Goal: Information Seeking & Learning: Compare options

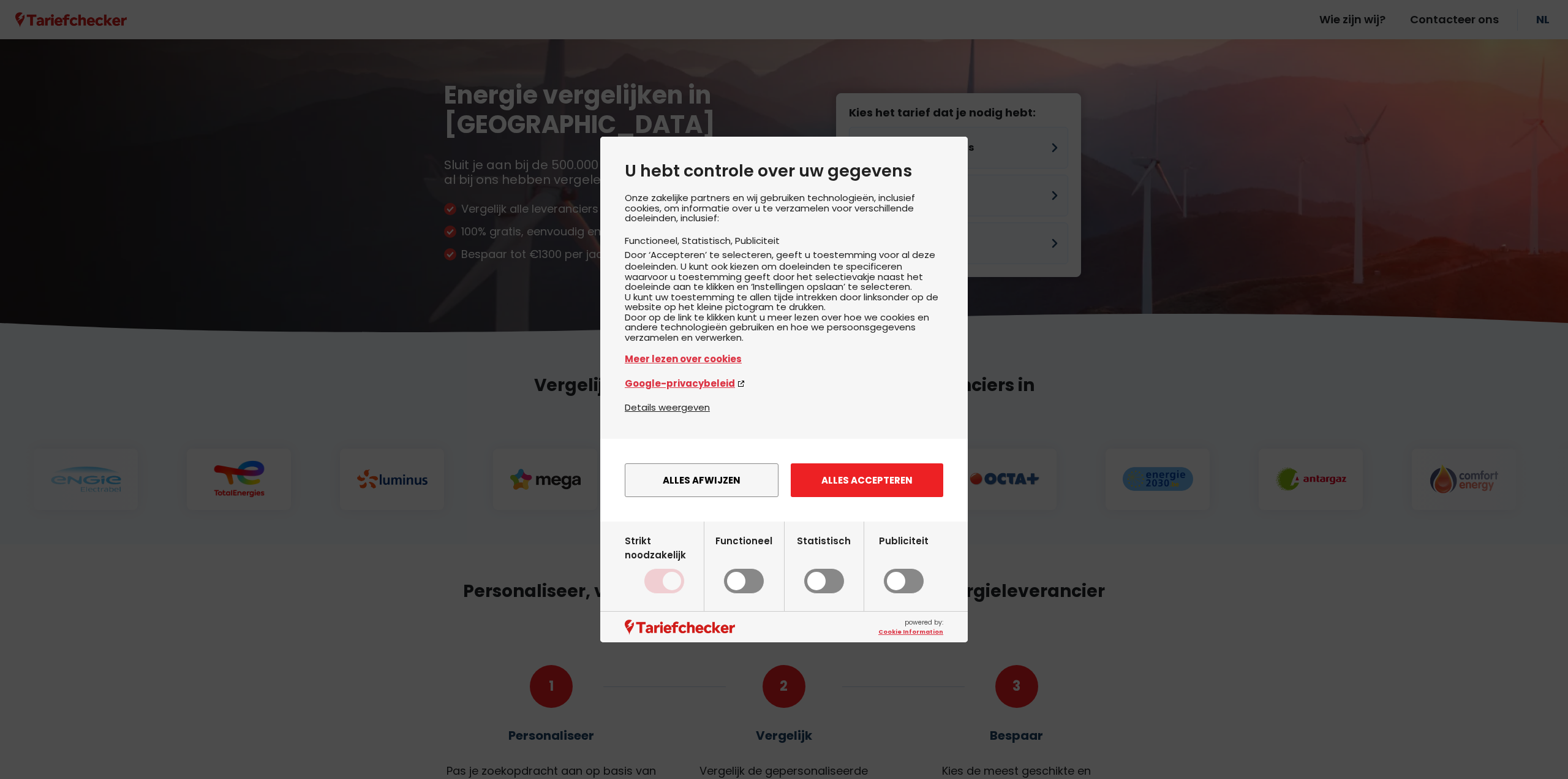
click at [832, 495] on button "Alles accepteren" at bounding box center [867, 480] width 152 height 34
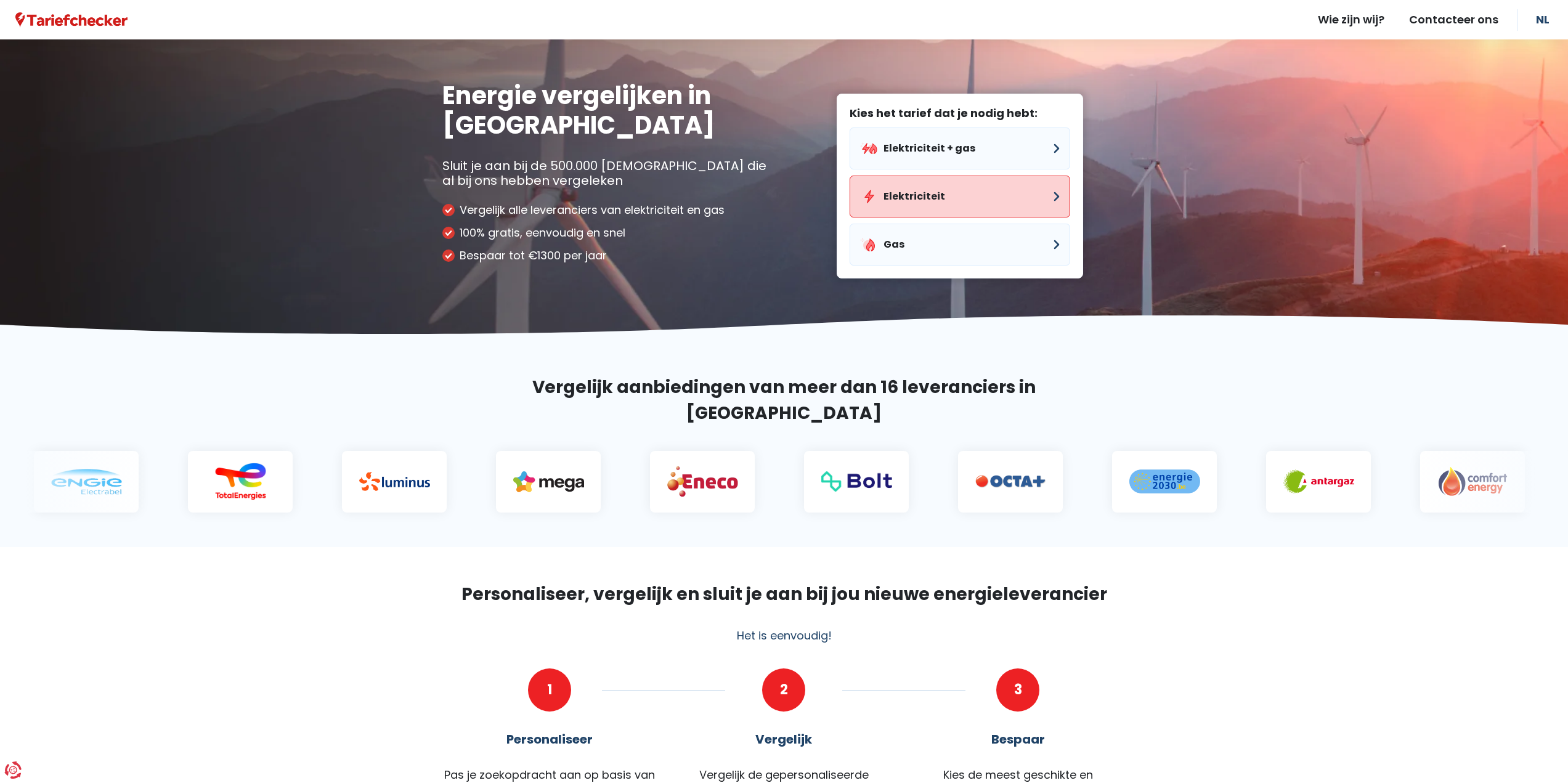
click at [944, 196] on button "Elektriciteit" at bounding box center [959, 196] width 220 height 42
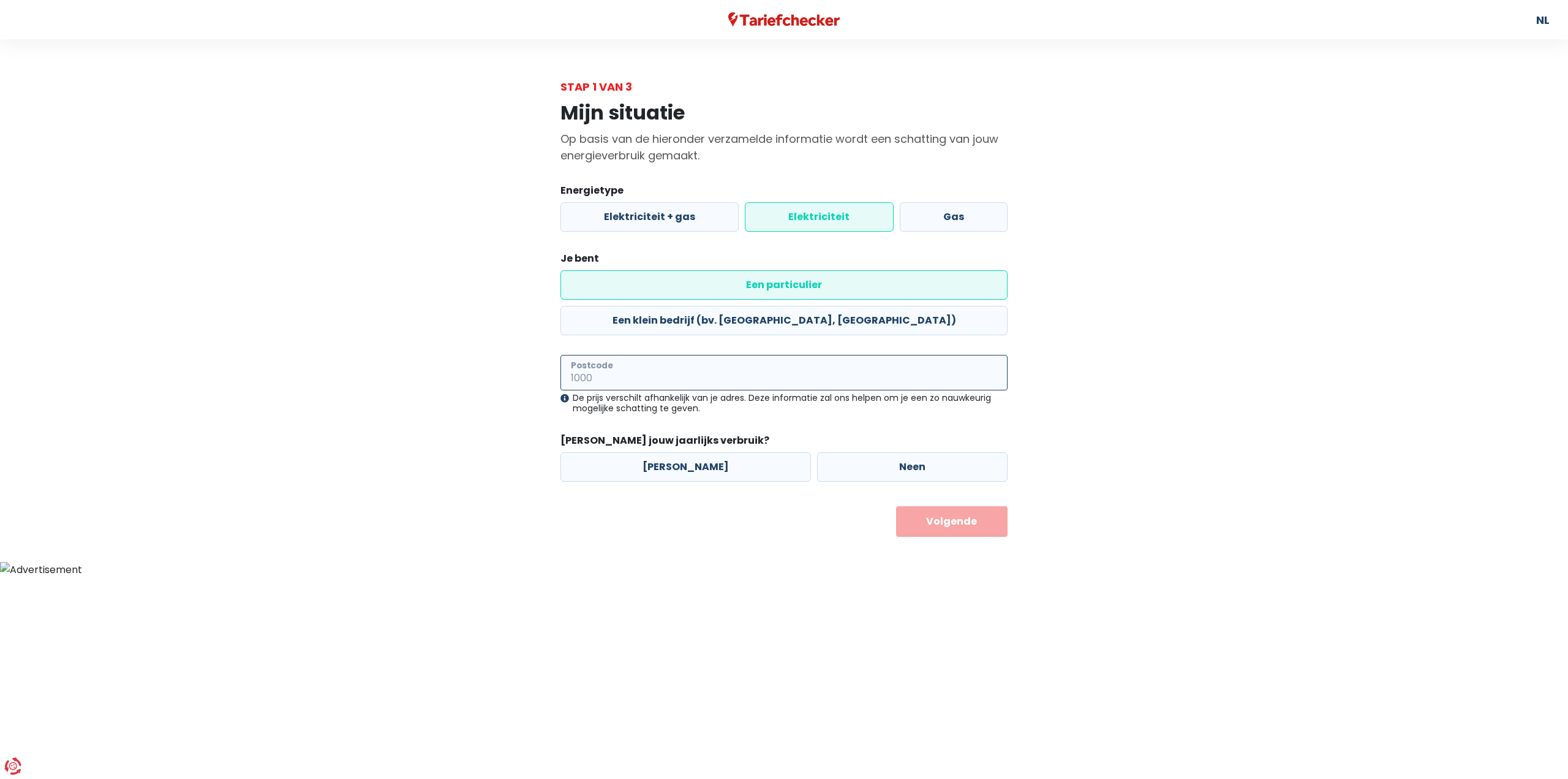
click at [625, 355] on input "Postcode" at bounding box center [784, 372] width 447 height 36
type input "9520"
drag, startPoint x: 483, startPoint y: 473, endPoint x: 493, endPoint y: 475, distance: 10.2
click at [486, 475] on div "Mijn situatie Op basis van de hieronder verzamelde informatie wordt een schatti…" at bounding box center [784, 315] width 698 height 442
click at [693, 453] on label "[PERSON_NAME]" at bounding box center [685, 467] width 251 height 30
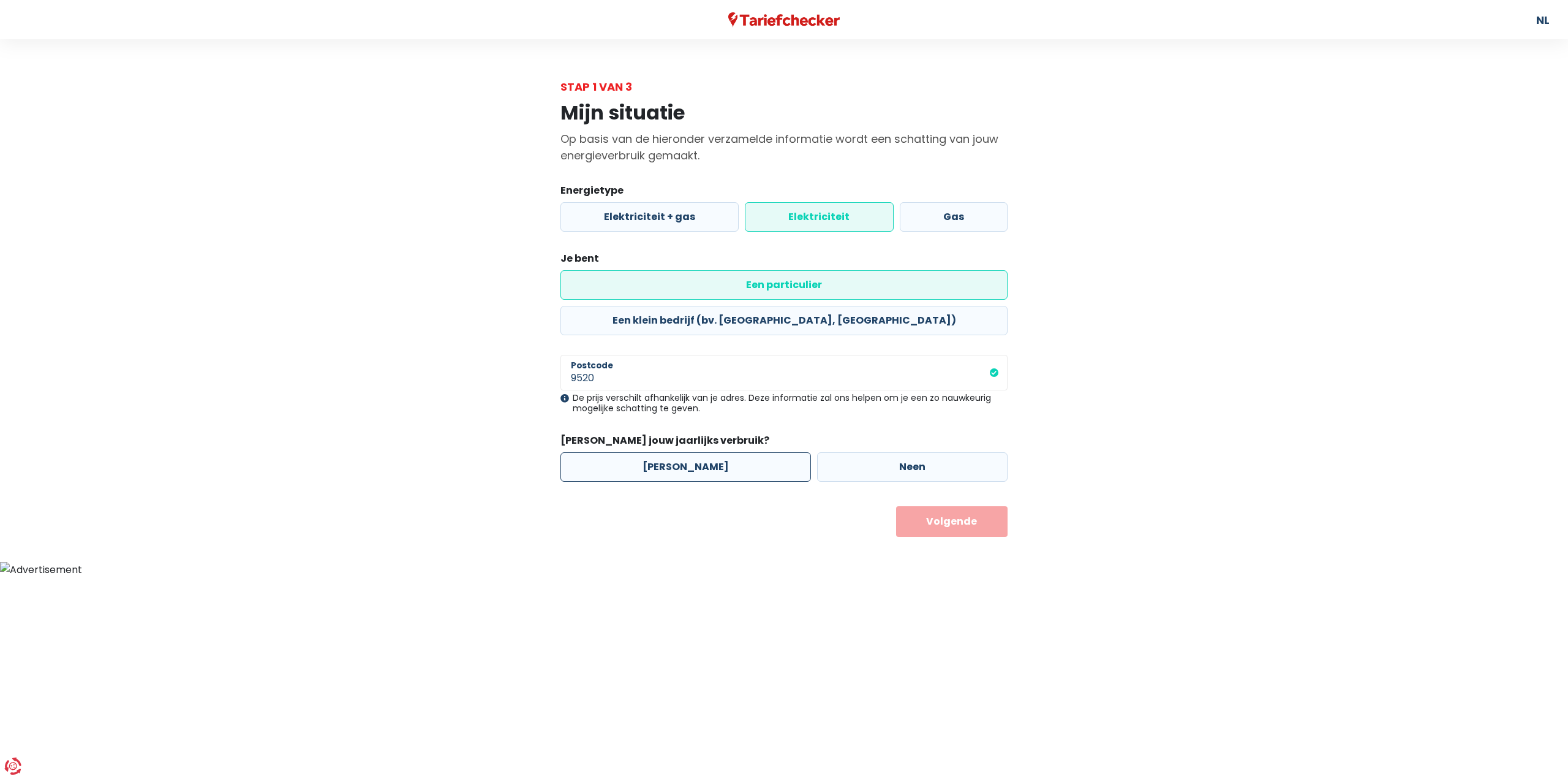
click at [693, 453] on input "[PERSON_NAME]" at bounding box center [685, 467] width 251 height 30
radio input "true"
click at [927, 506] on button "Volgende" at bounding box center [952, 521] width 112 height 30
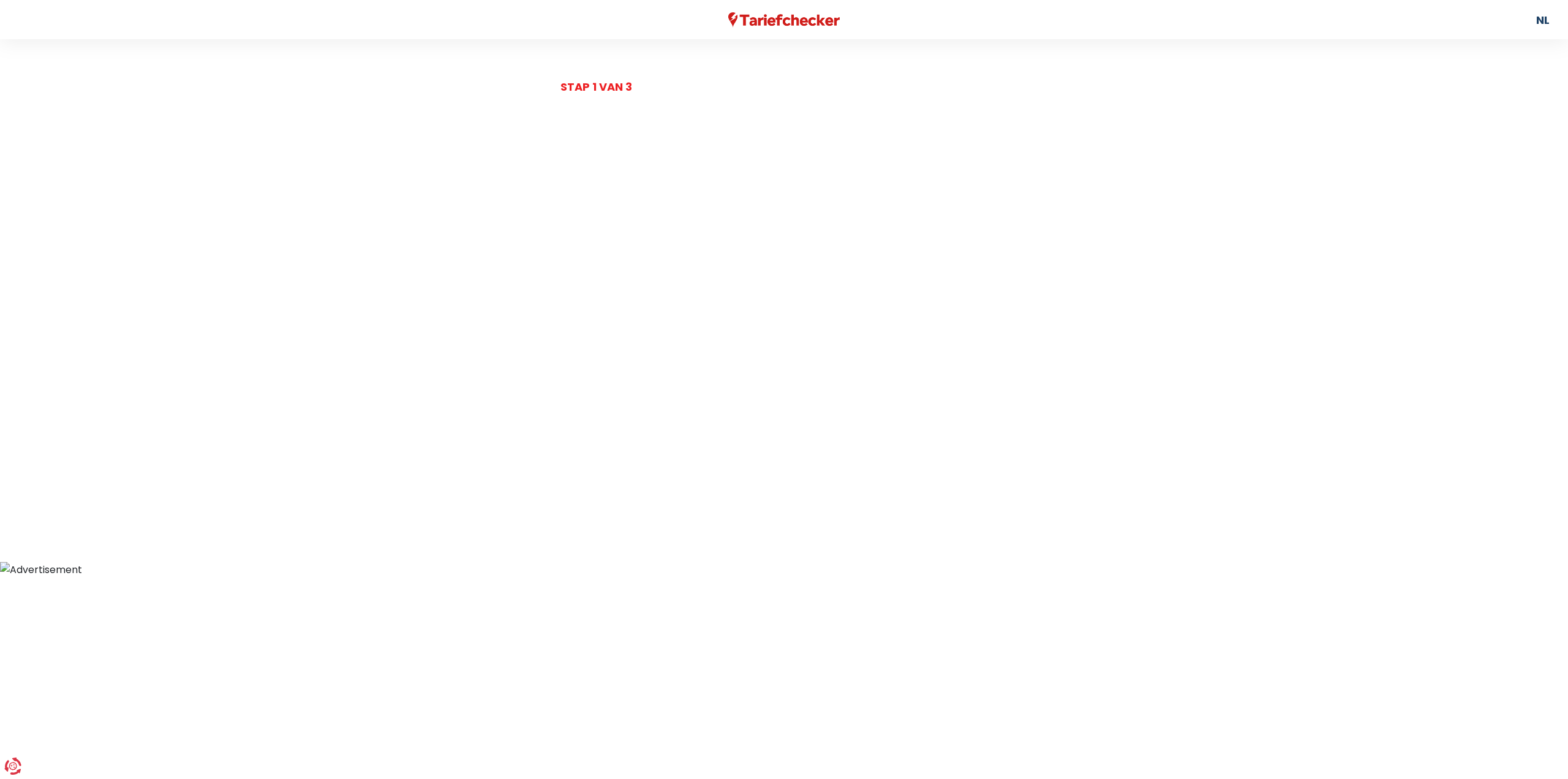
select select
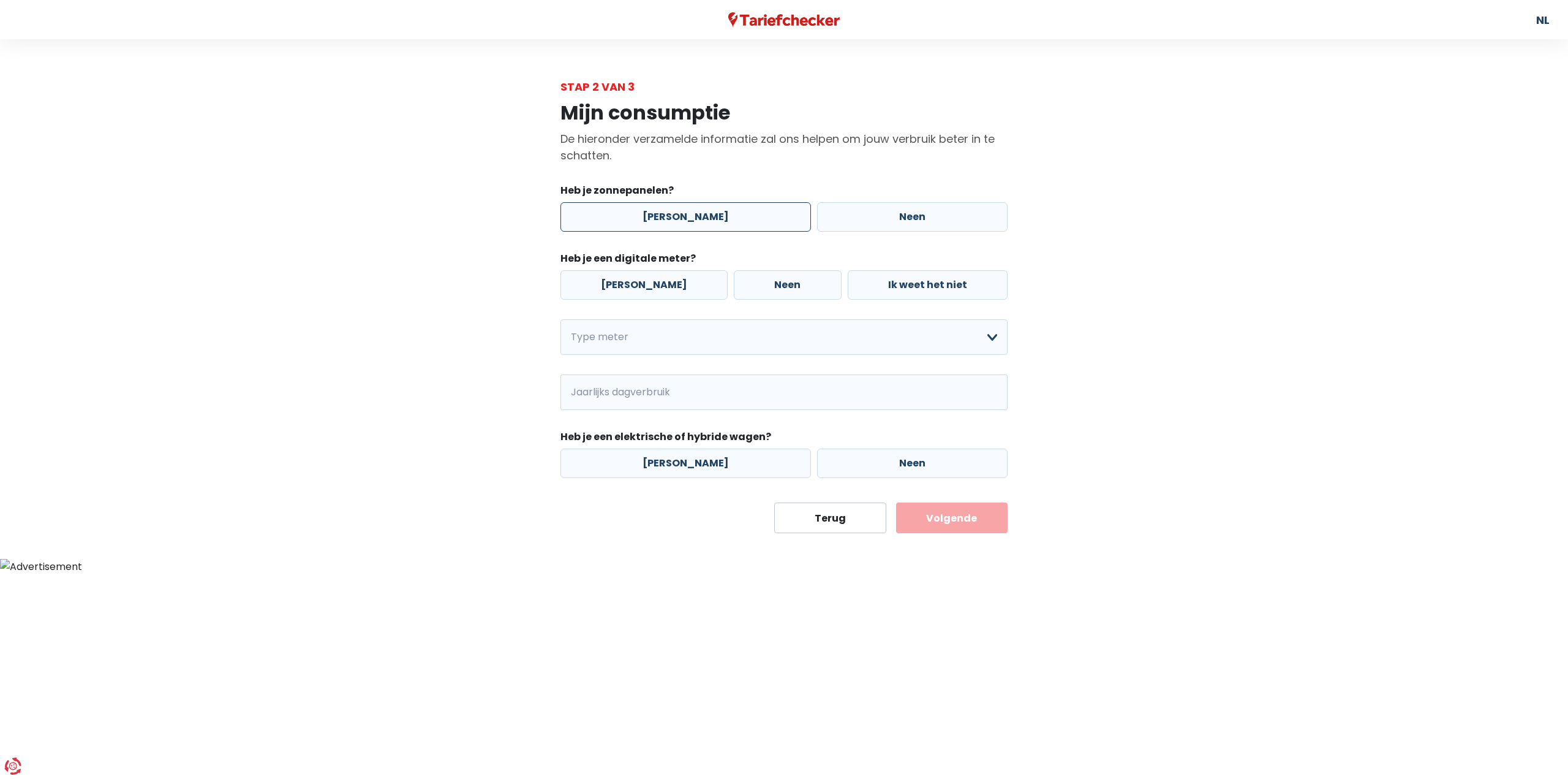
click at [669, 213] on label "[PERSON_NAME]" at bounding box center [685, 217] width 251 height 30
click at [669, 213] on input "[PERSON_NAME]" at bounding box center [685, 217] width 251 height 30
radio input "true"
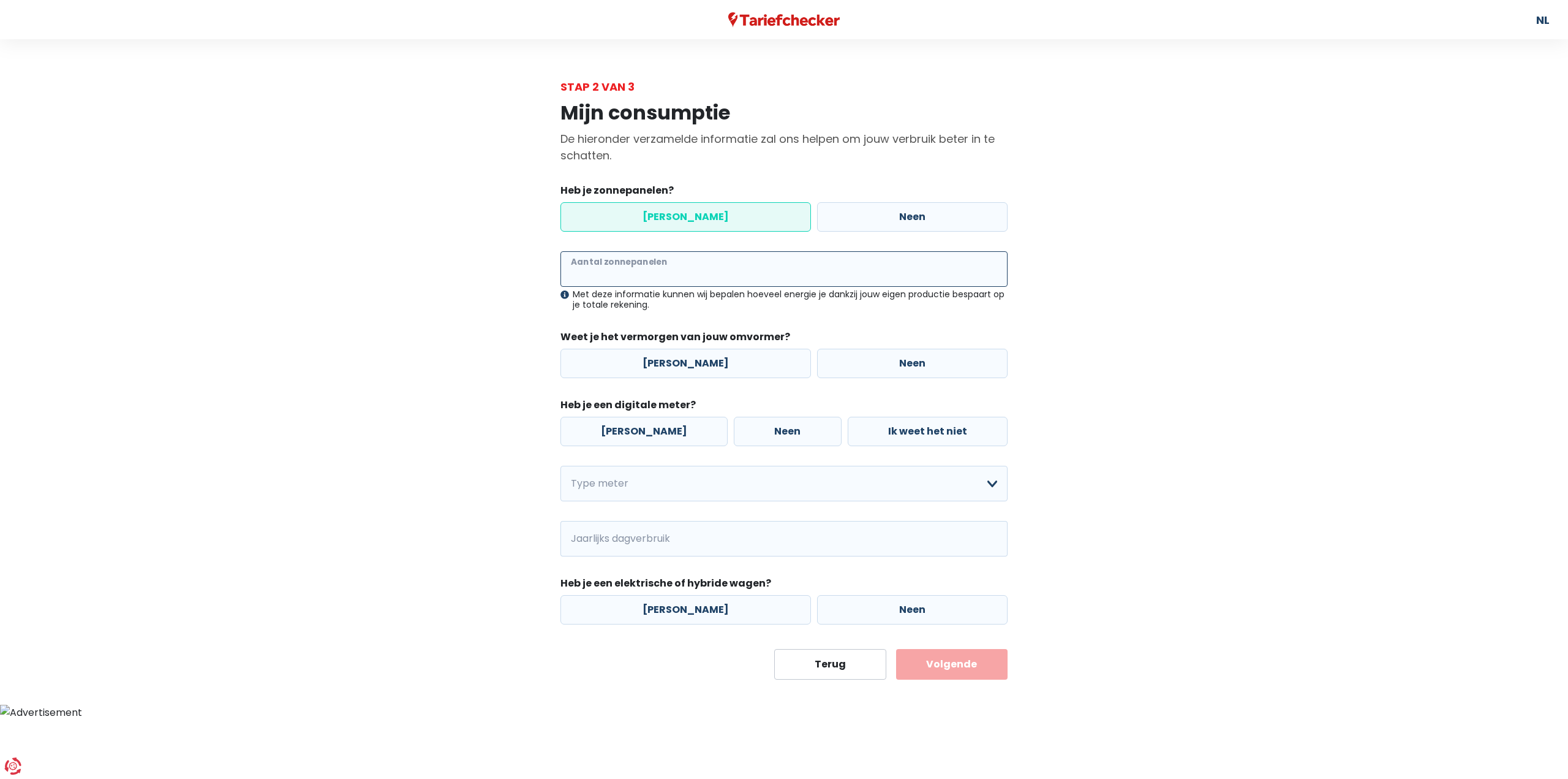
click at [657, 277] on input "Aantal zonnepanelen" at bounding box center [784, 269] width 447 height 36
drag, startPoint x: 700, startPoint y: 363, endPoint x: 698, endPoint y: 370, distance: 7.3
click at [700, 363] on label "[PERSON_NAME]" at bounding box center [685, 363] width 251 height 30
click at [700, 363] on input "[PERSON_NAME]" at bounding box center [685, 363] width 251 height 30
radio input "true"
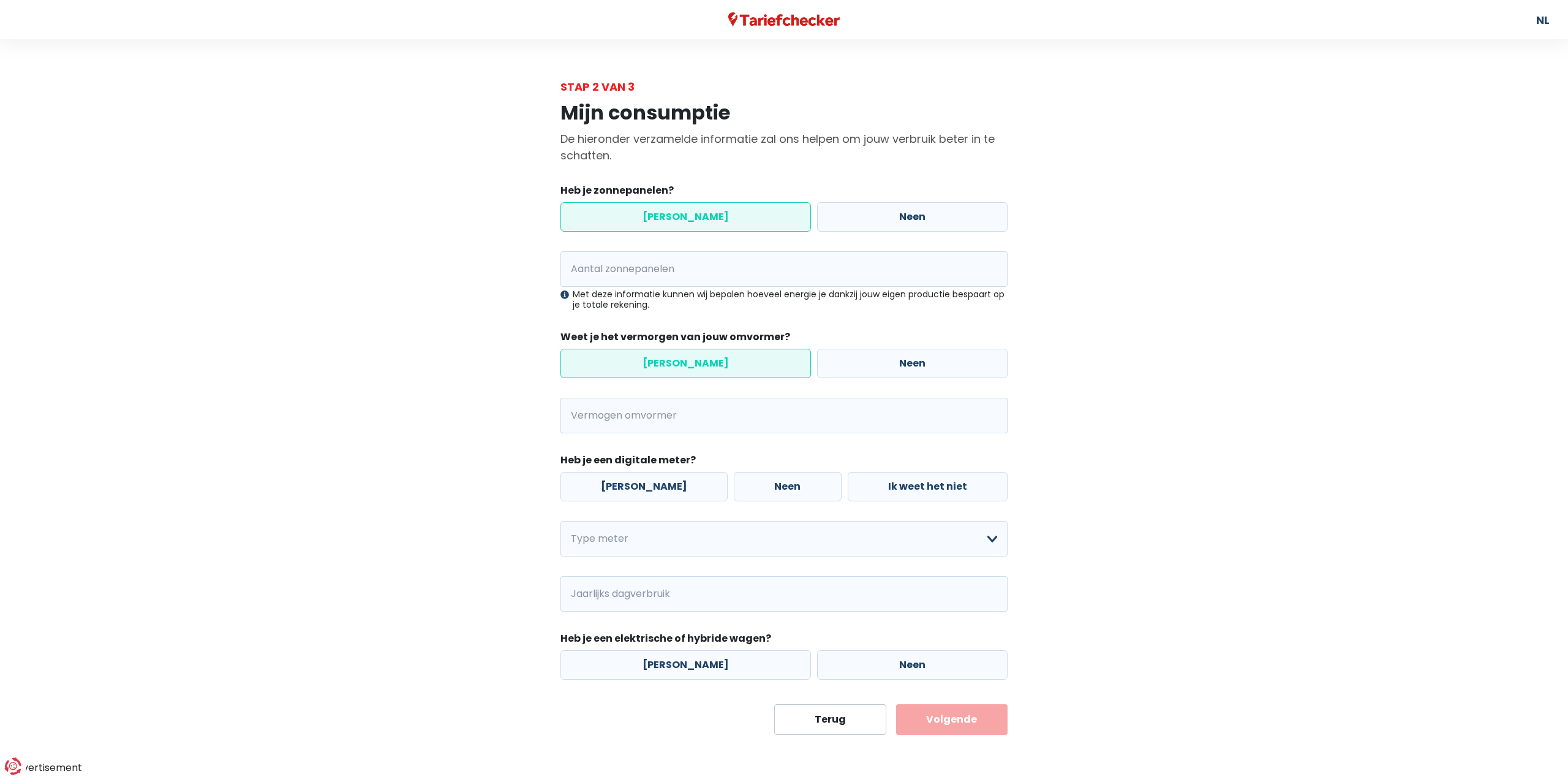
click at [686, 250] on div "Heb je zonnepanelen? Ja Neen Aantal zonnepanelen Met deze informatie kunnen wij…" at bounding box center [784, 431] width 447 height 496
click at [671, 271] on input "Aantal zonnepanelen" at bounding box center [784, 269] width 447 height 36
type input "14"
click at [677, 359] on label "[PERSON_NAME]" at bounding box center [685, 363] width 251 height 30
click at [677, 359] on input "[PERSON_NAME]" at bounding box center [685, 363] width 251 height 30
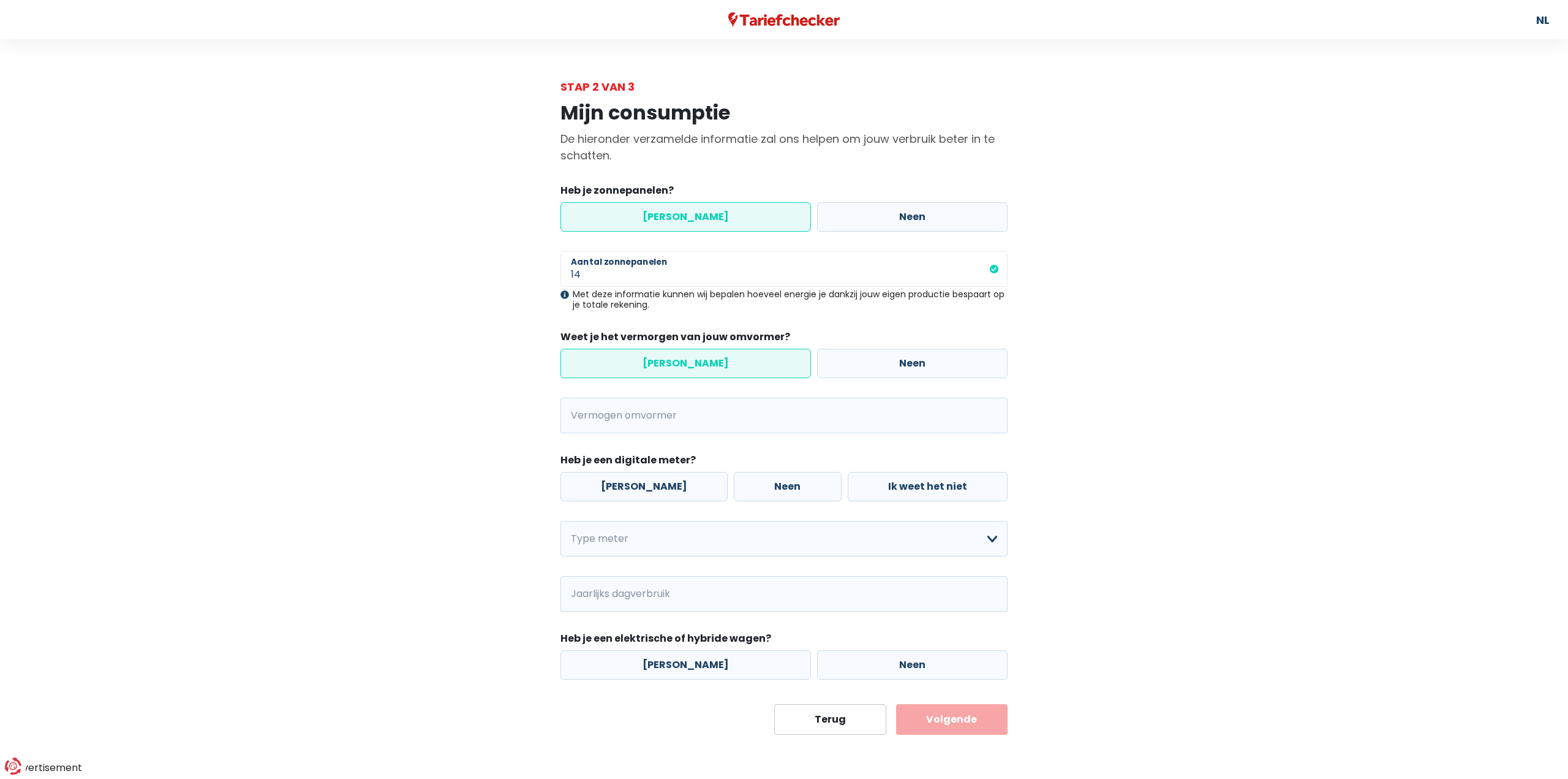
click at [665, 366] on label "[PERSON_NAME]" at bounding box center [685, 363] width 251 height 30
click at [665, 366] on input "[PERSON_NAME]" at bounding box center [685, 363] width 251 height 30
click at [666, 409] on input "Vermogen omvormer" at bounding box center [800, 415] width 416 height 36
type input "5"
drag, startPoint x: 396, startPoint y: 405, endPoint x: 446, endPoint y: 414, distance: 50.8
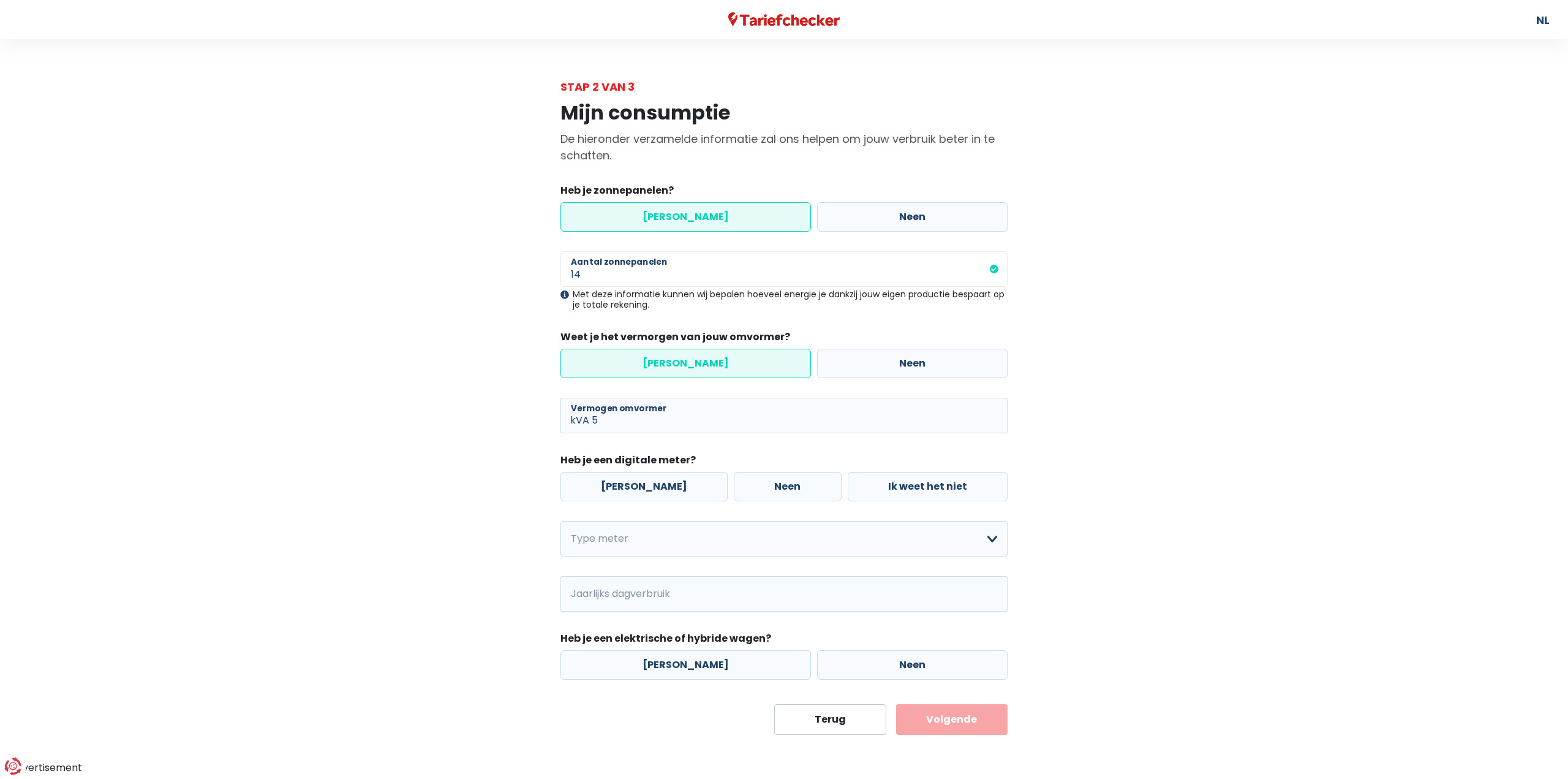
click at [399, 406] on main "Stap 2 van 3 Mijn consumptie De hieronder verzamelde informatie zal ons helpen …" at bounding box center [784, 406] width 1568 height 656
click at [632, 486] on label "[PERSON_NAME]" at bounding box center [643, 487] width 167 height 30
click at [632, 486] on input "[PERSON_NAME]" at bounding box center [643, 487] width 167 height 30
radio input "true"
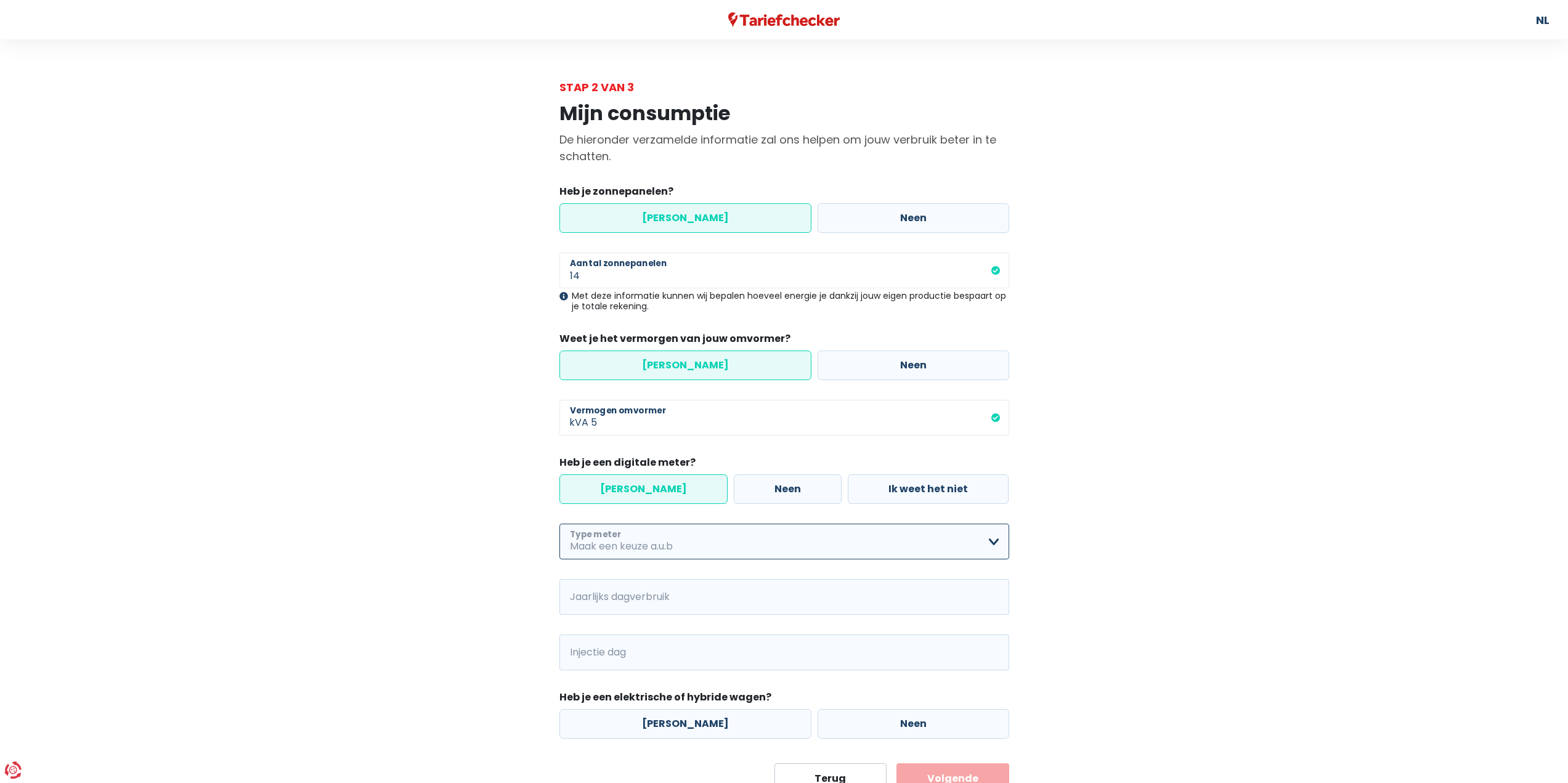
click at [634, 540] on select "Enkelvoudig Tweevoudig Enkelvoudig + uitsluitend nachttarief Tweevoudig + uitsl…" at bounding box center [784, 541] width 450 height 36
select select "day_night_bi_shift_exclusive_night"
click at [559, 524] on select "Enkelvoudig Tweevoudig Enkelvoudig + uitsluitend nachttarief Tweevoudig + uitsl…" at bounding box center [784, 541] width 450 height 36
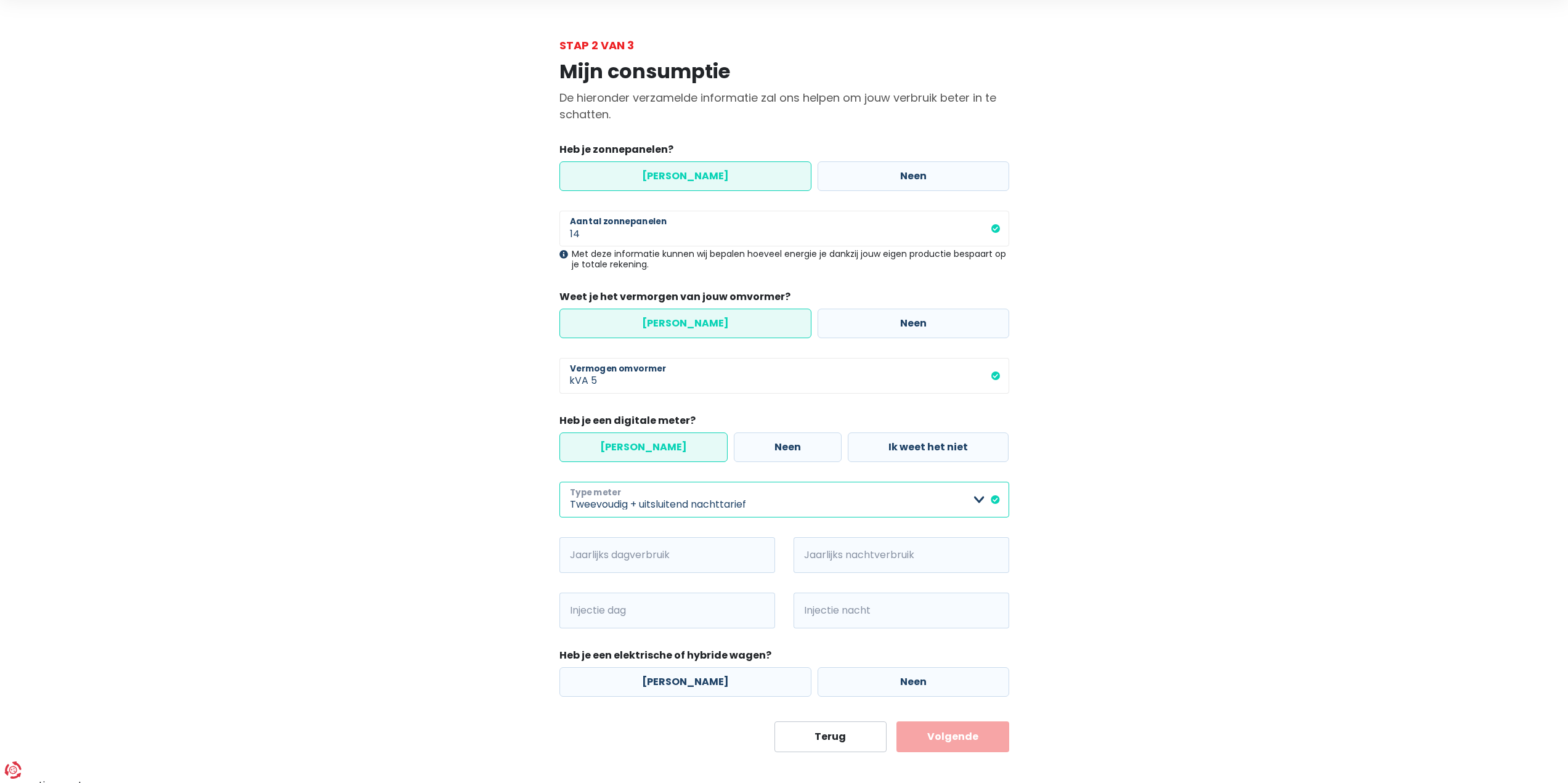
scroll to position [51, 0]
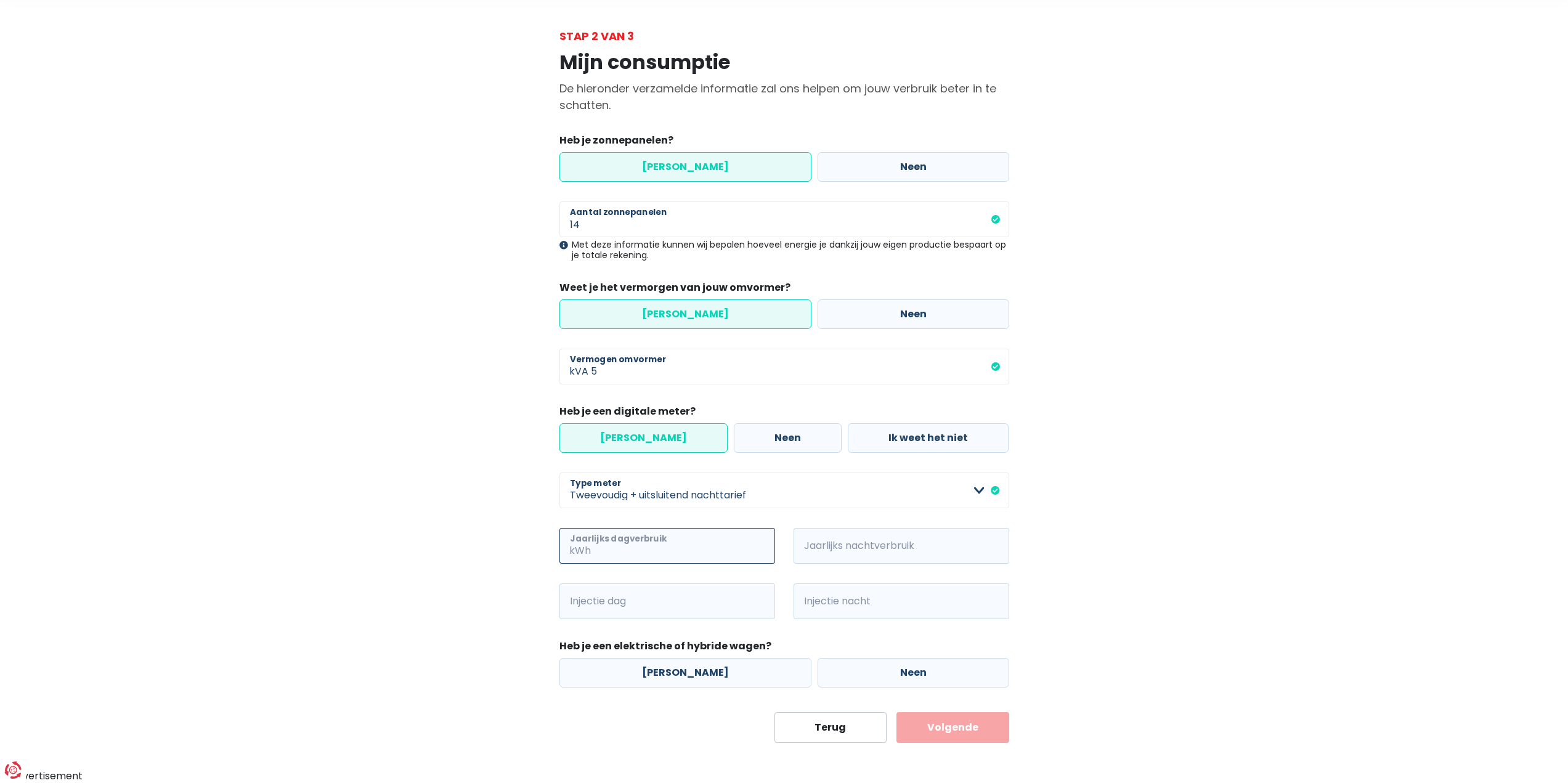
click at [628, 546] on input "Jaarlijks dagverbruik" at bounding box center [684, 545] width 182 height 36
type input "2136"
type input "3083"
type input "2451"
type input "650"
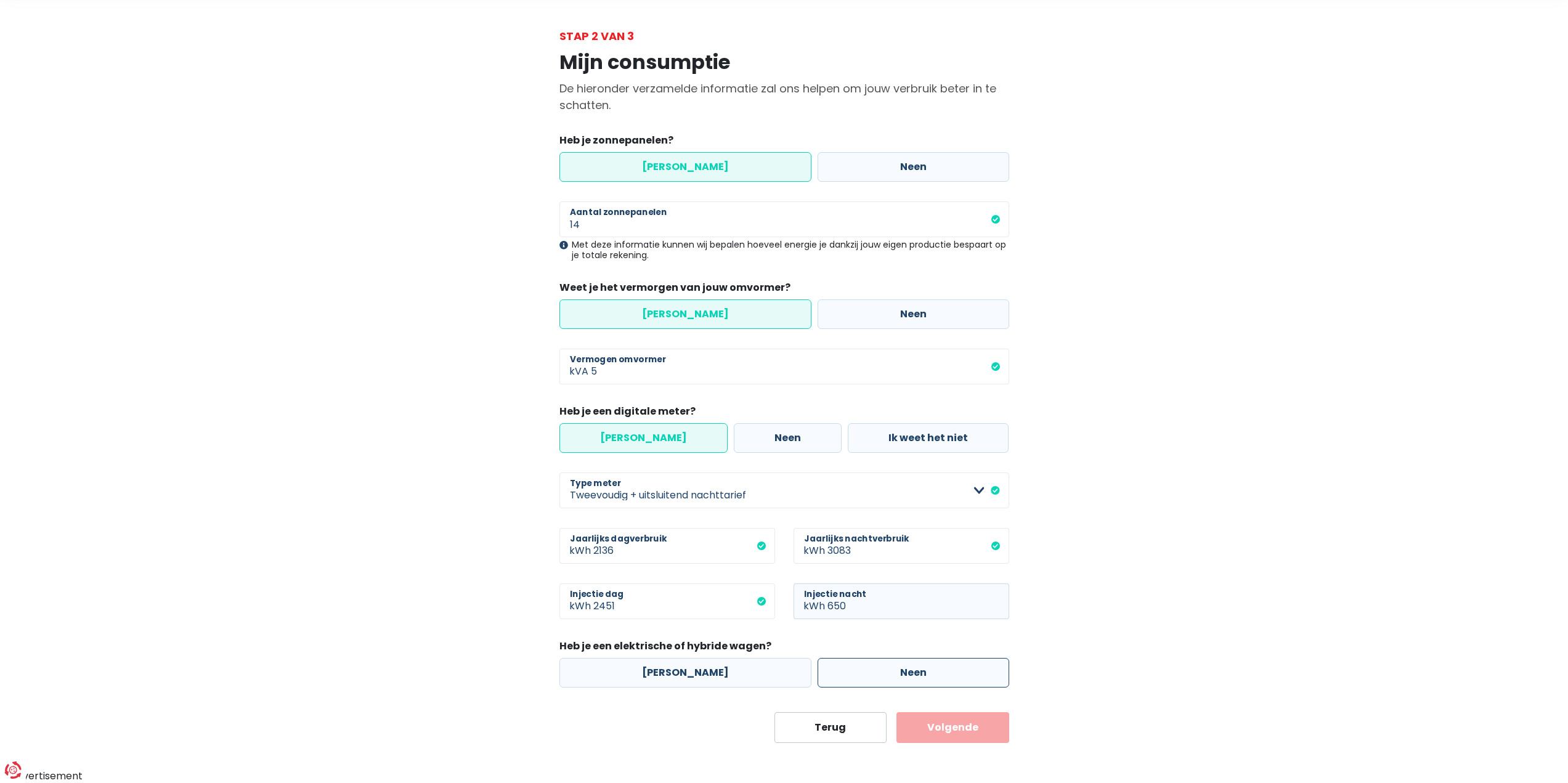
click at [882, 680] on label "Neen" at bounding box center [913, 673] width 192 height 30
click at [882, 680] on input "Neen" at bounding box center [913, 673] width 192 height 30
radio input "true"
click at [943, 731] on button "Volgende" at bounding box center [952, 727] width 112 height 31
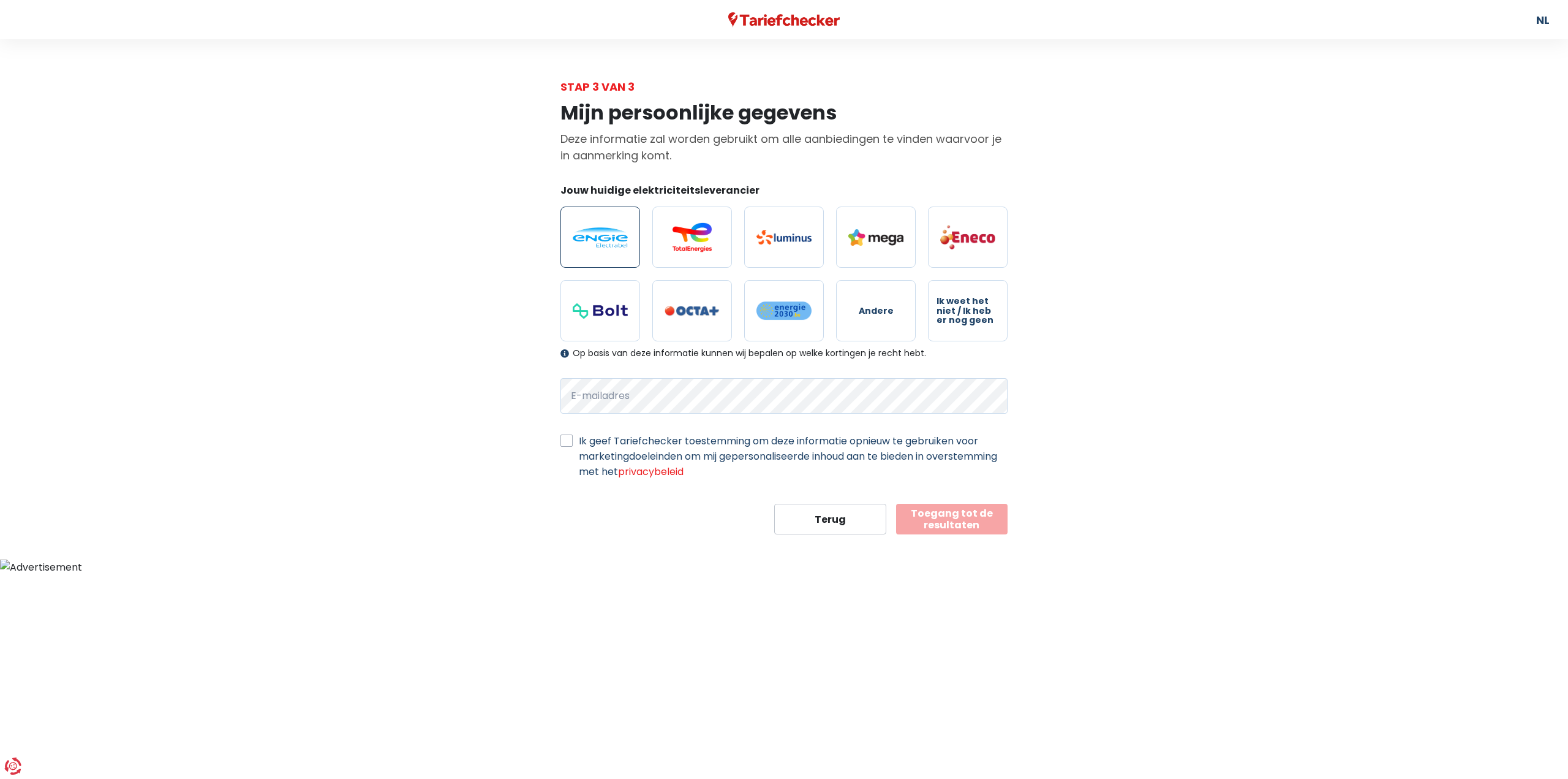
click at [584, 242] on img at bounding box center [600, 237] width 55 height 20
click at [584, 242] on input "radio" at bounding box center [600, 237] width 79 height 61
radio input "true"
click at [961, 529] on button "Toegang tot de resultaten" at bounding box center [952, 518] width 112 height 30
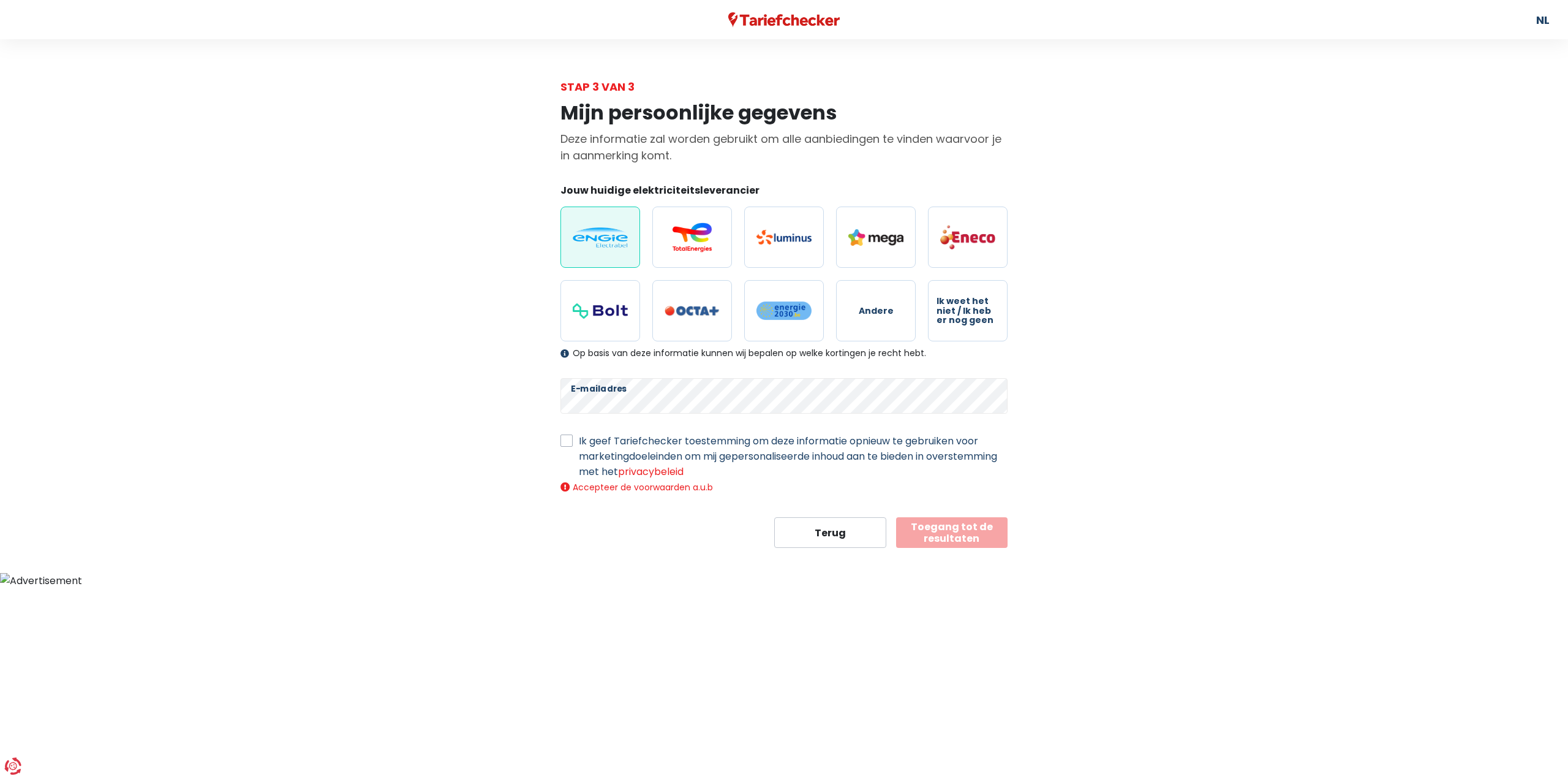
click at [579, 440] on label "Ik geef Tariefchecker toestemming om deze informatie opnieuw te gebruiken voor …" at bounding box center [793, 456] width 429 height 46
click at [563, 440] on input "Ik geef Tariefchecker toestemming om deze informatie opnieuw te gebruiken voor …" at bounding box center [566, 439] width 12 height 12
checkbox input "true"
click at [954, 527] on button "Toegang tot de resultaten" at bounding box center [952, 518] width 112 height 30
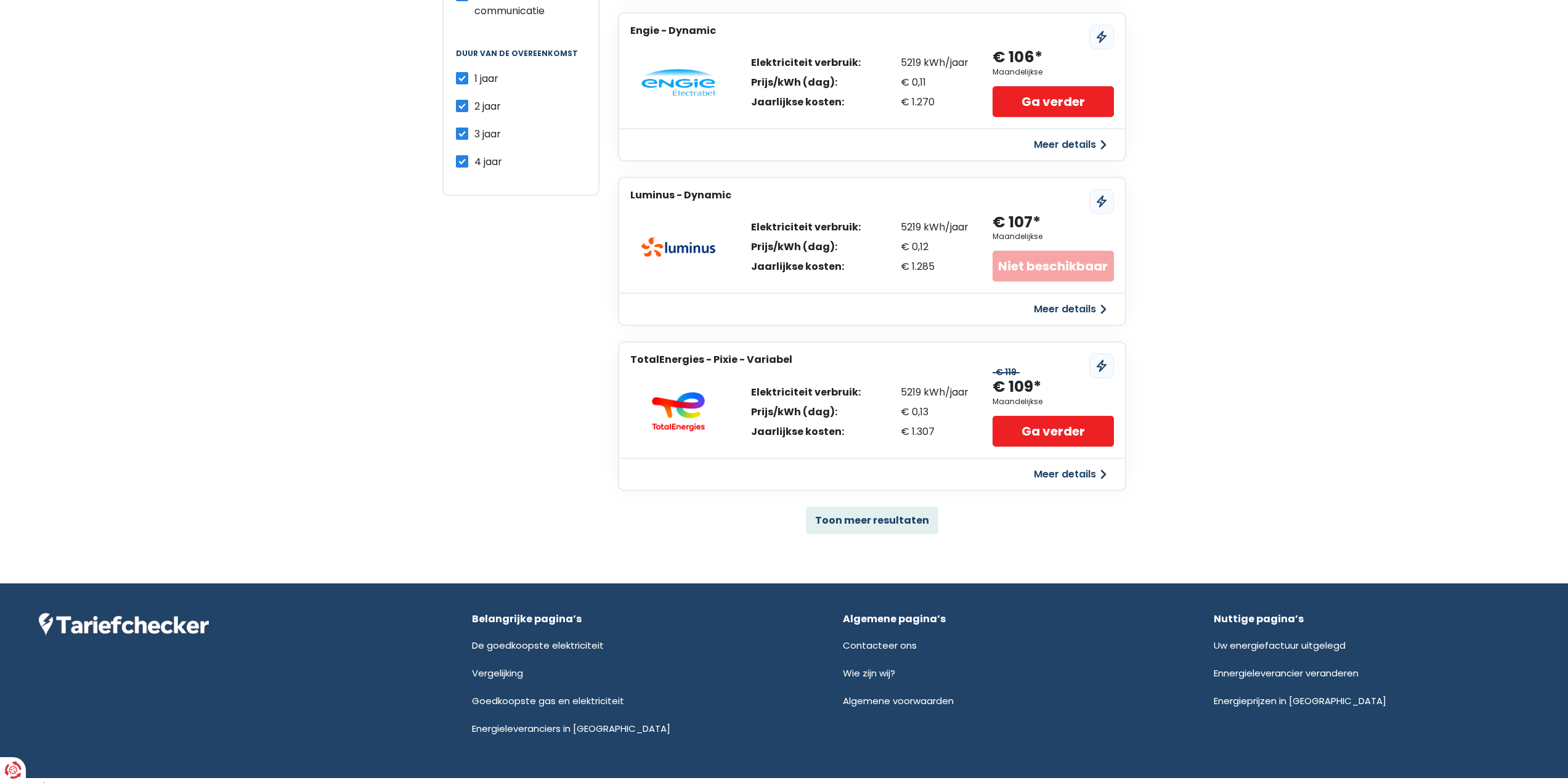
scroll to position [593, 0]
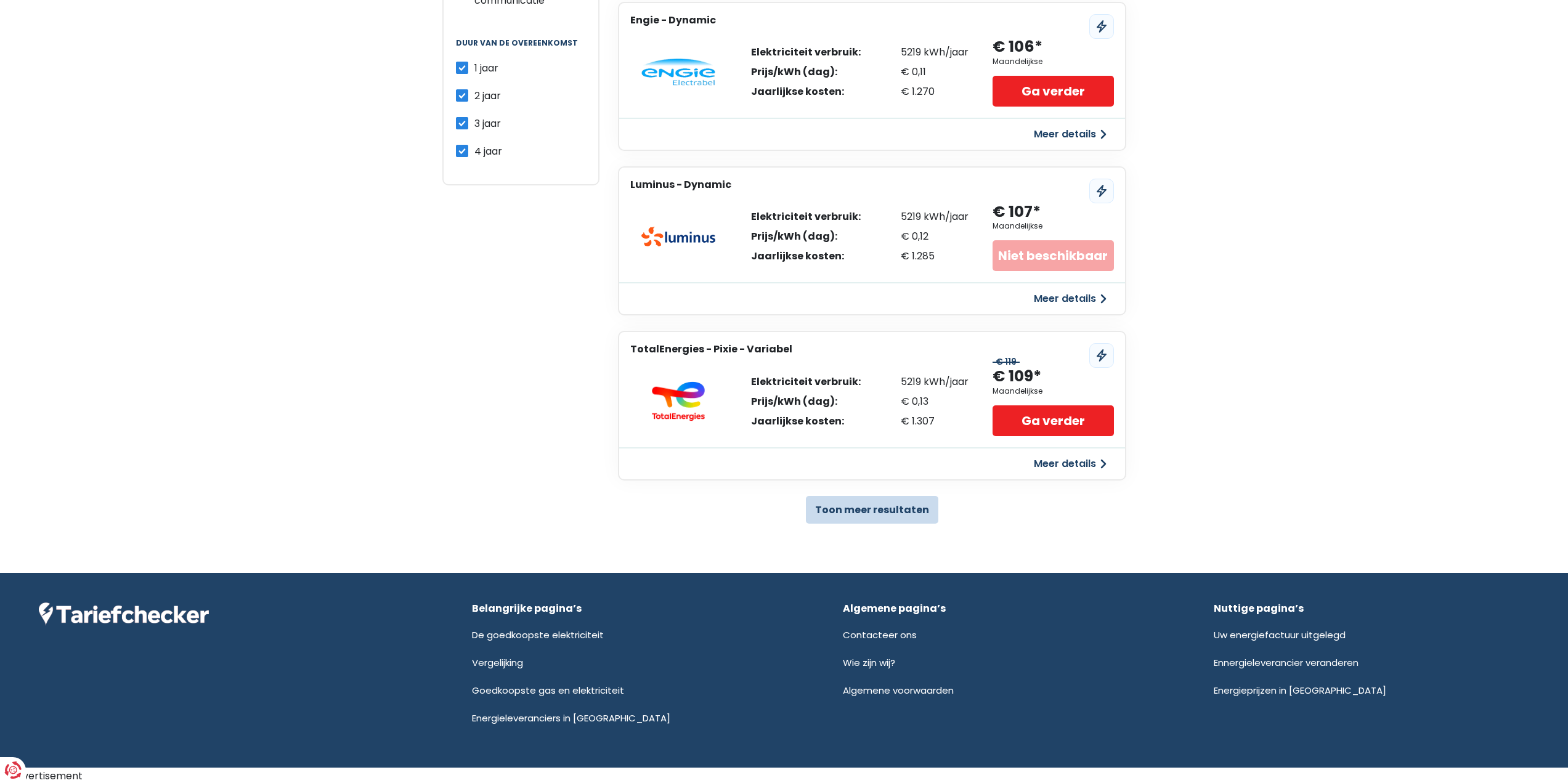
click at [895, 511] on button "Toon meer resultaten" at bounding box center [872, 509] width 133 height 28
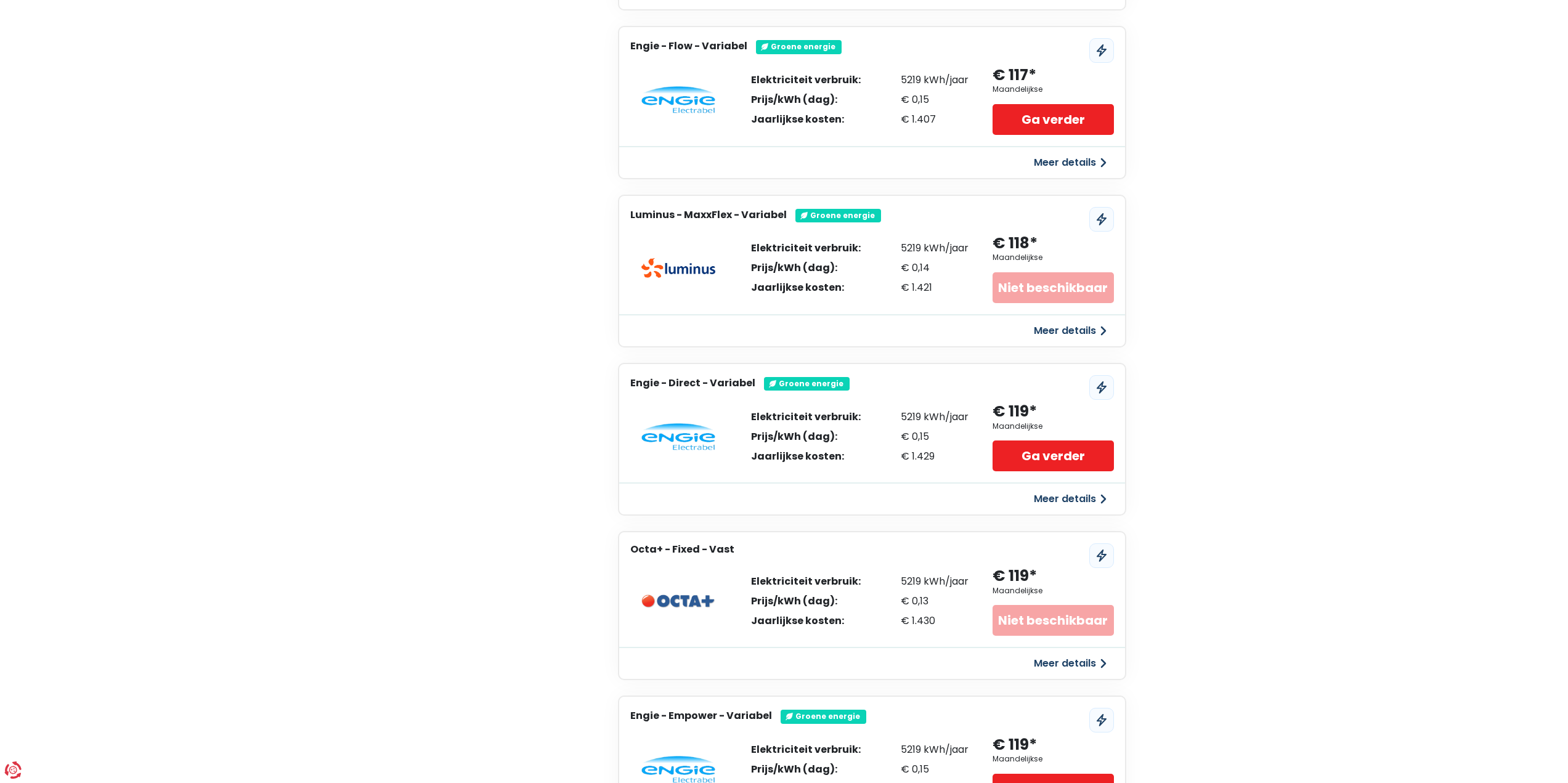
scroll to position [2256, 0]
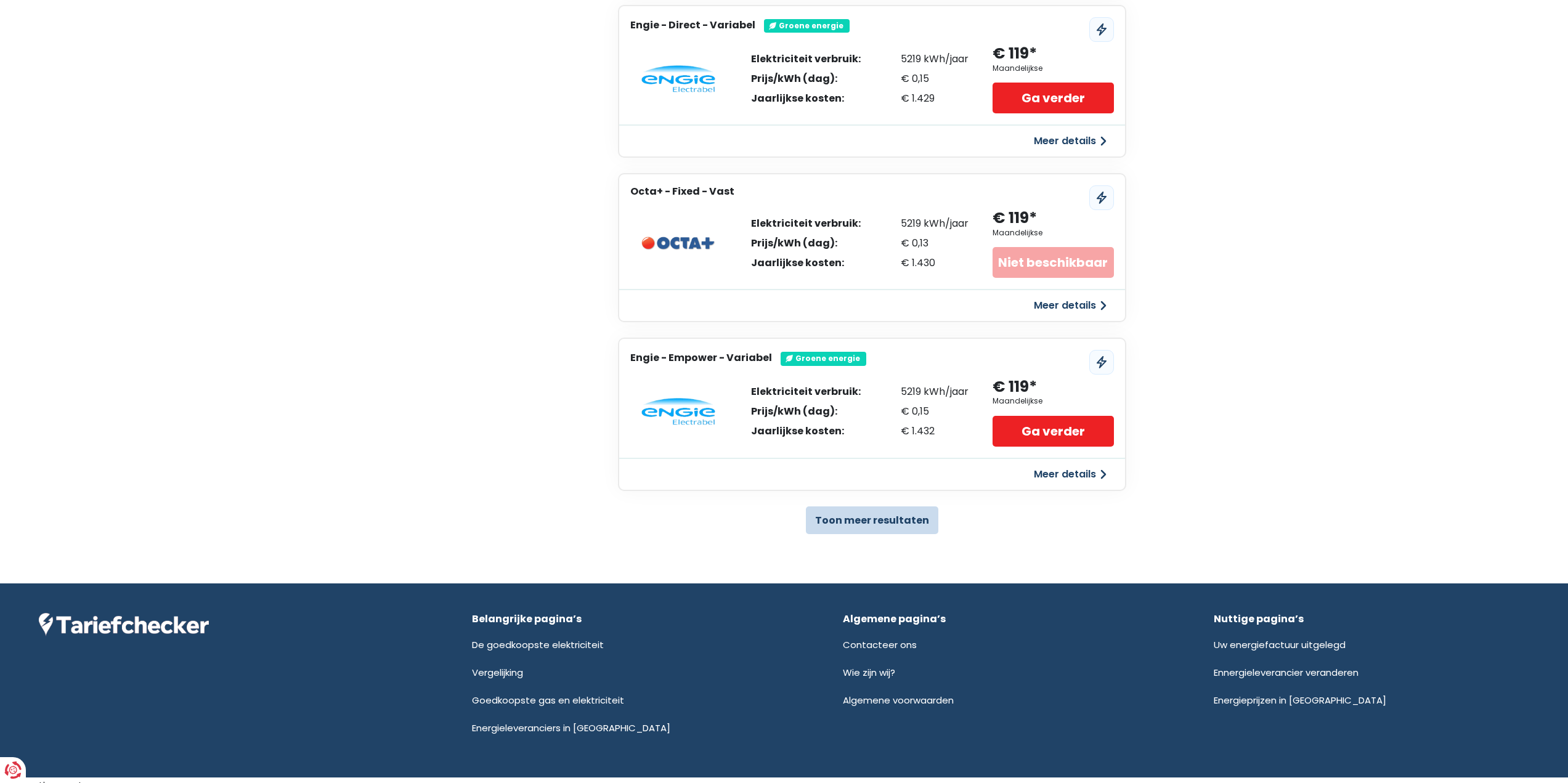
click at [842, 524] on button "Toon meer resultaten" at bounding box center [872, 520] width 133 height 28
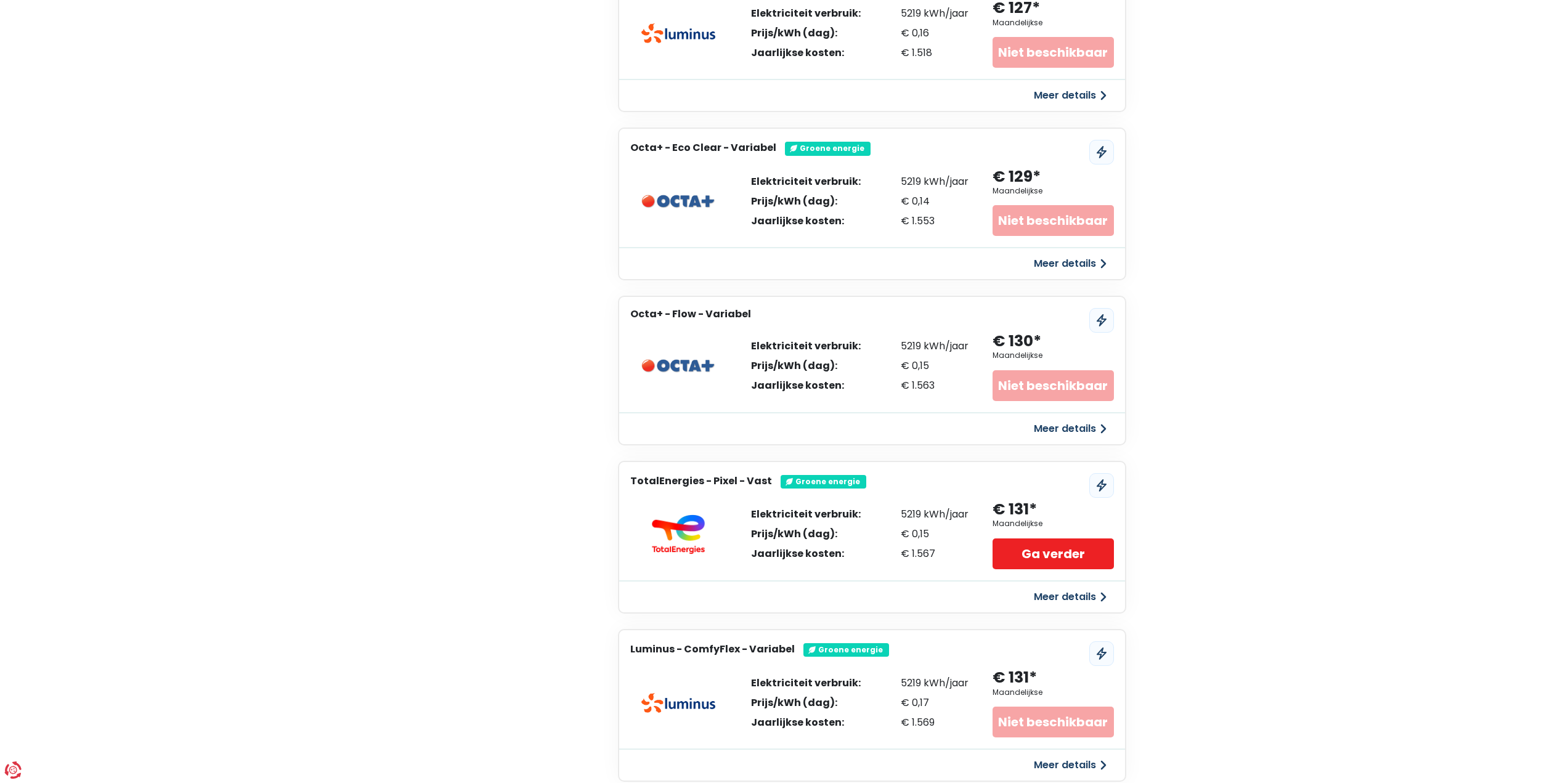
scroll to position [3796, 0]
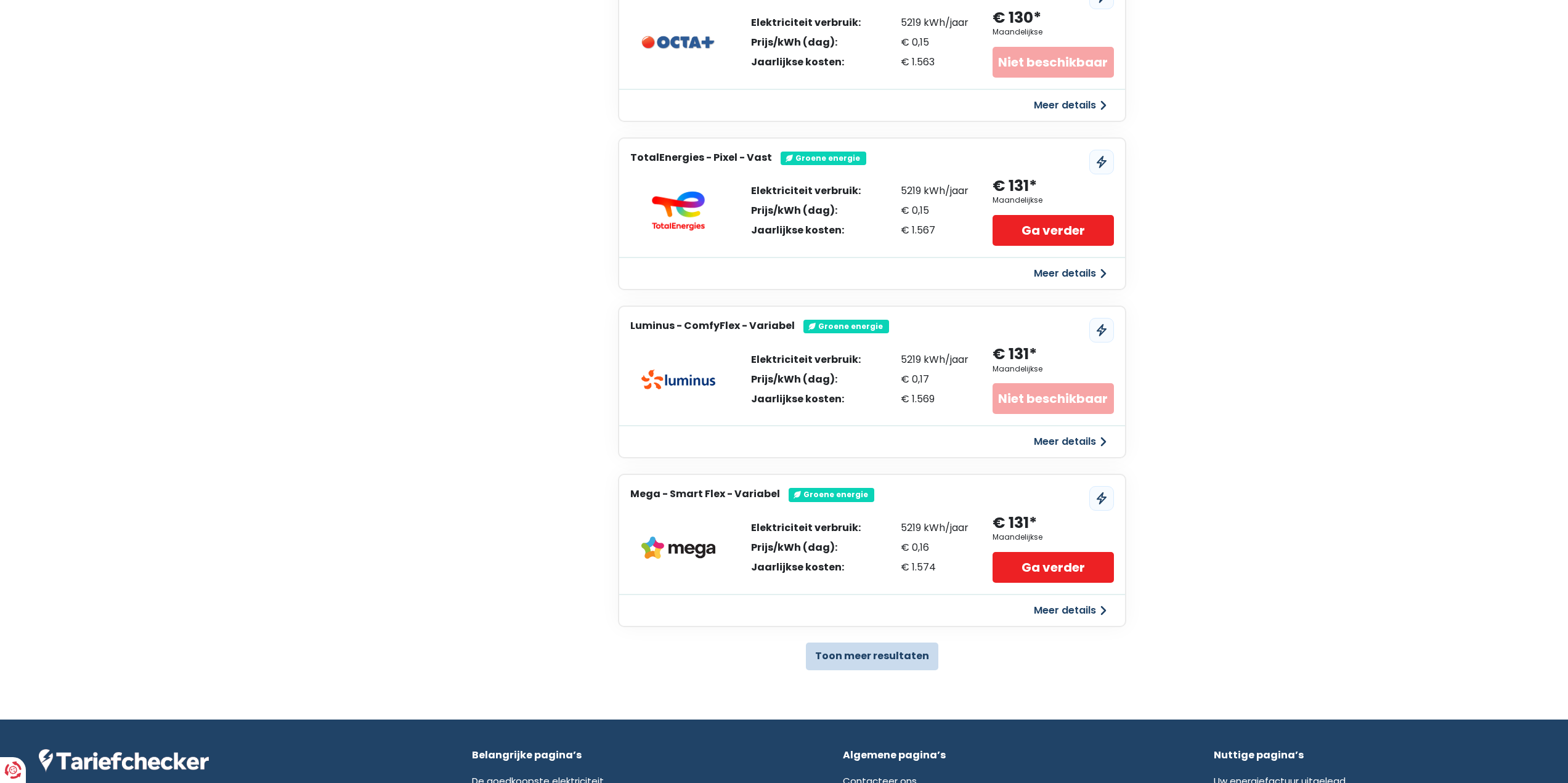
click at [875, 659] on button "Toon meer resultaten" at bounding box center [872, 656] width 133 height 28
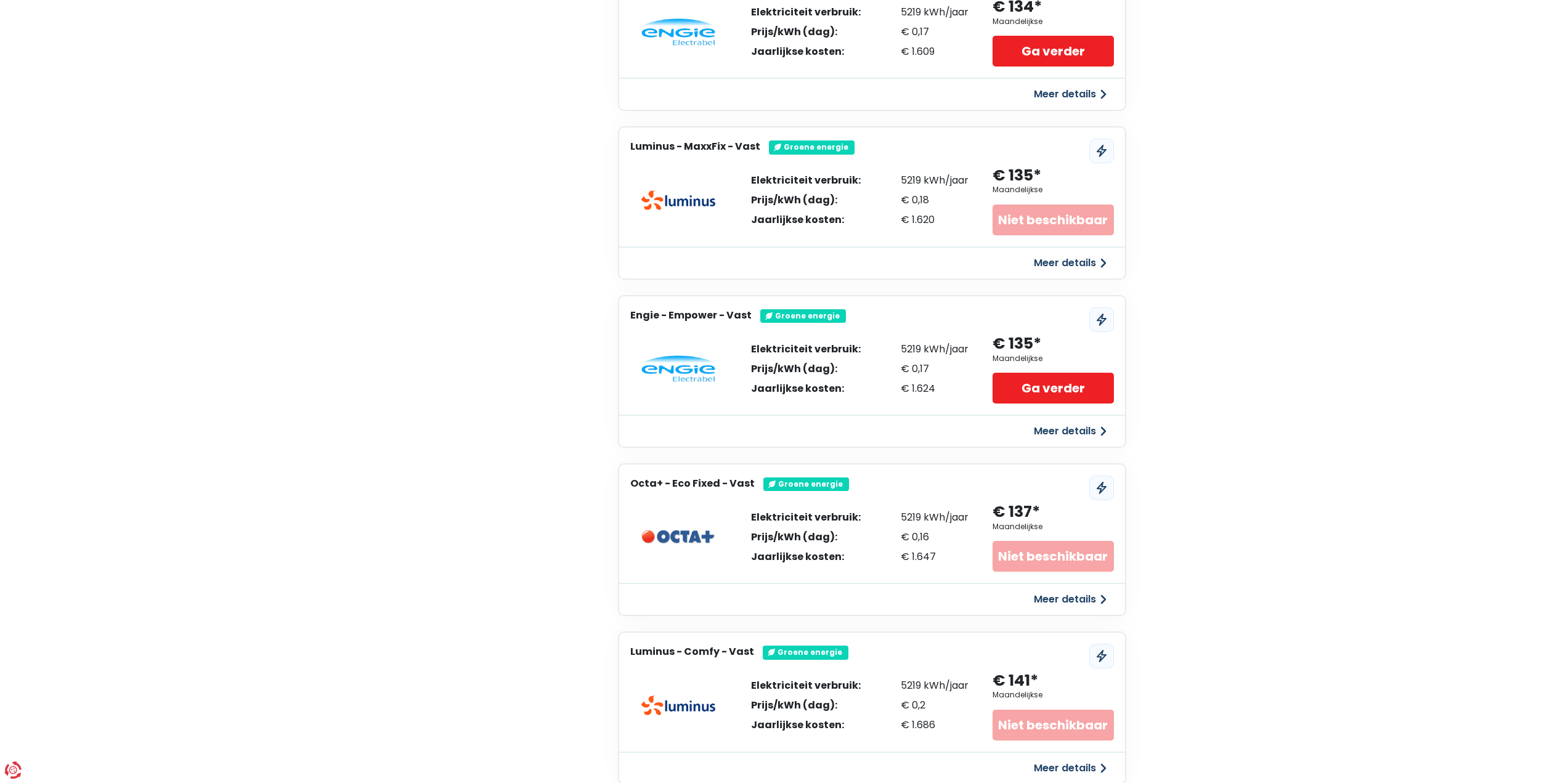
scroll to position [5460, 0]
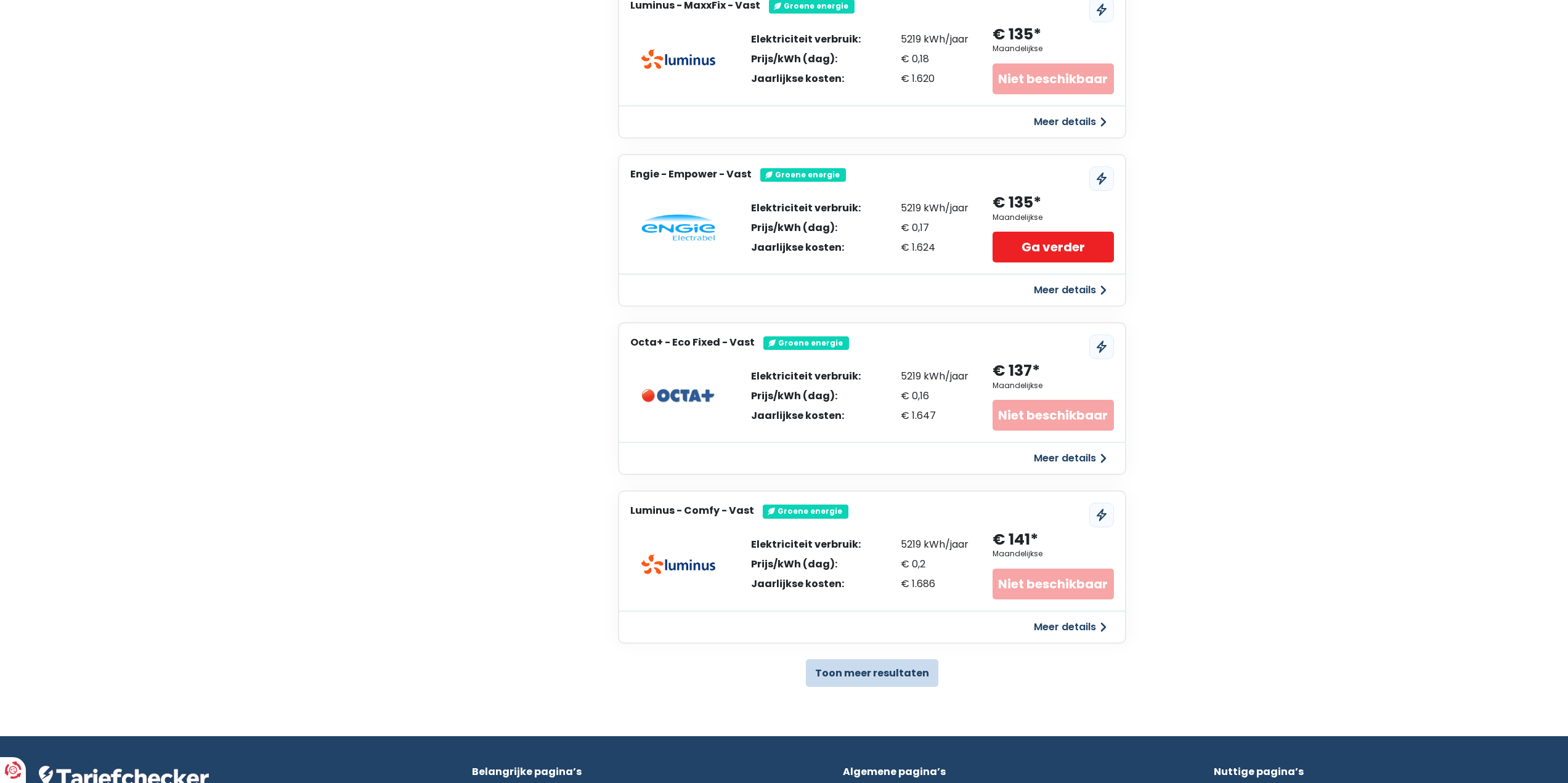
click at [874, 682] on button "Toon meer resultaten" at bounding box center [872, 673] width 133 height 28
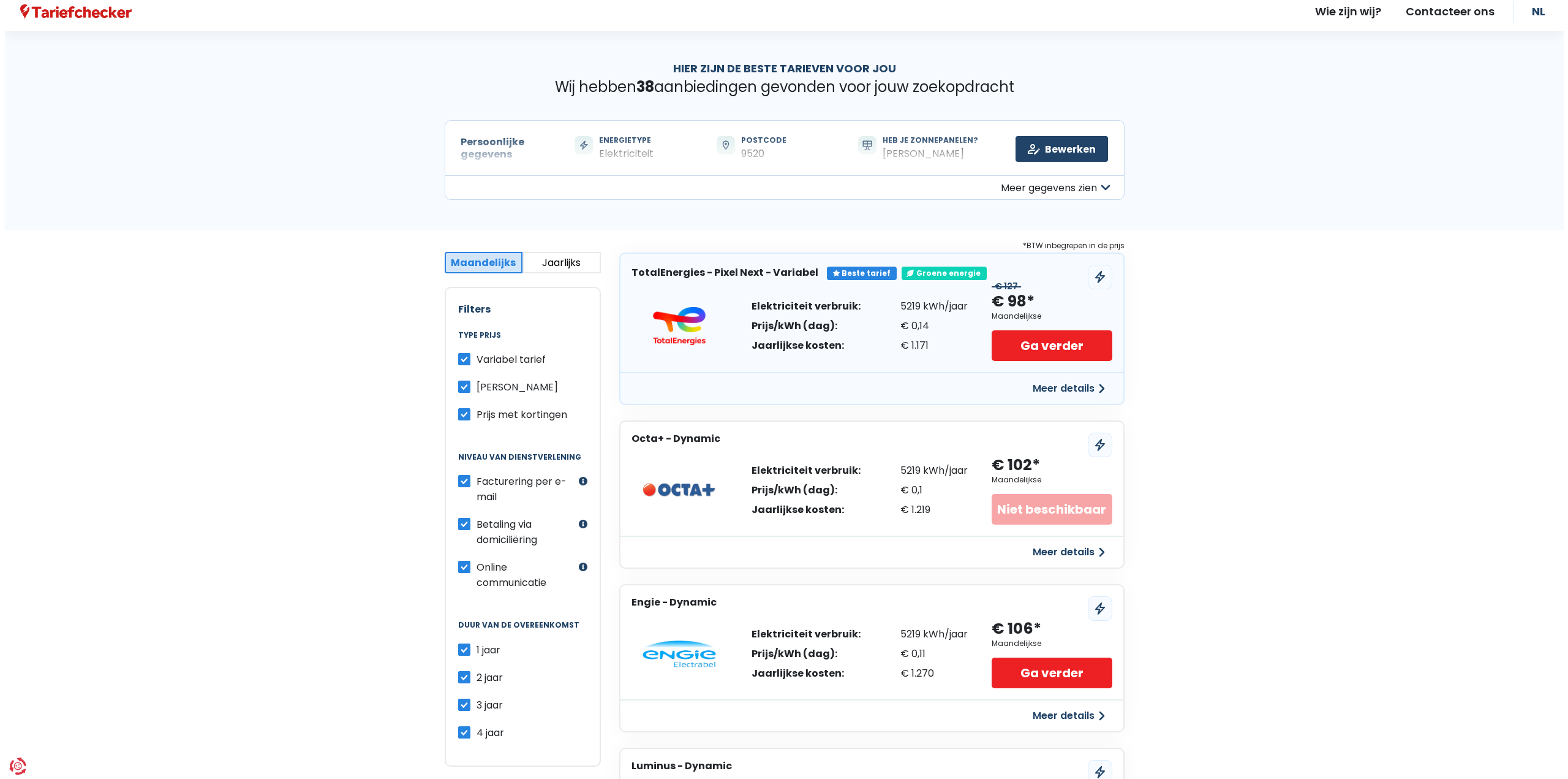
scroll to position [0, 0]
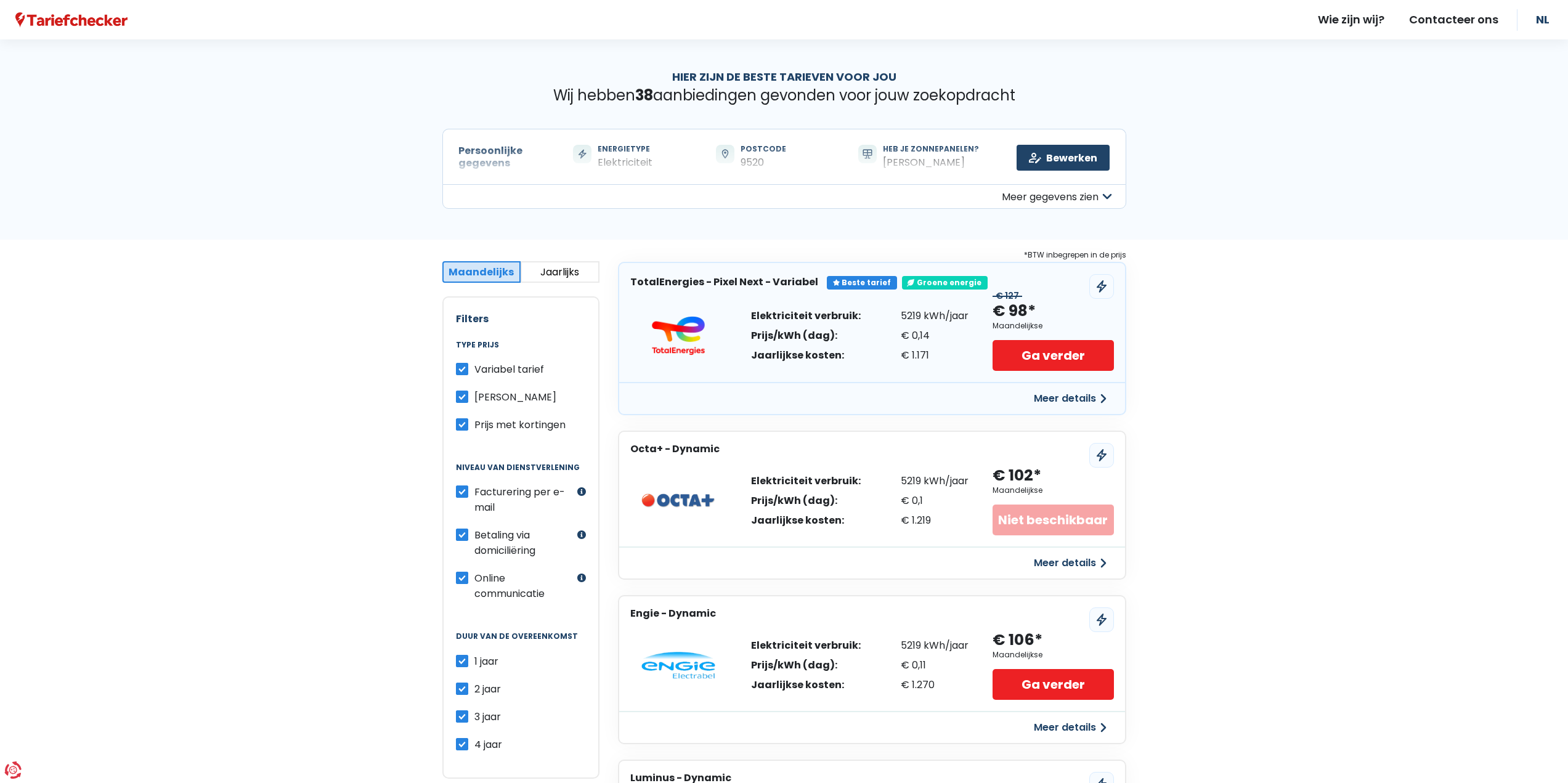
click at [1060, 397] on button "Meer details" at bounding box center [1070, 398] width 88 height 22
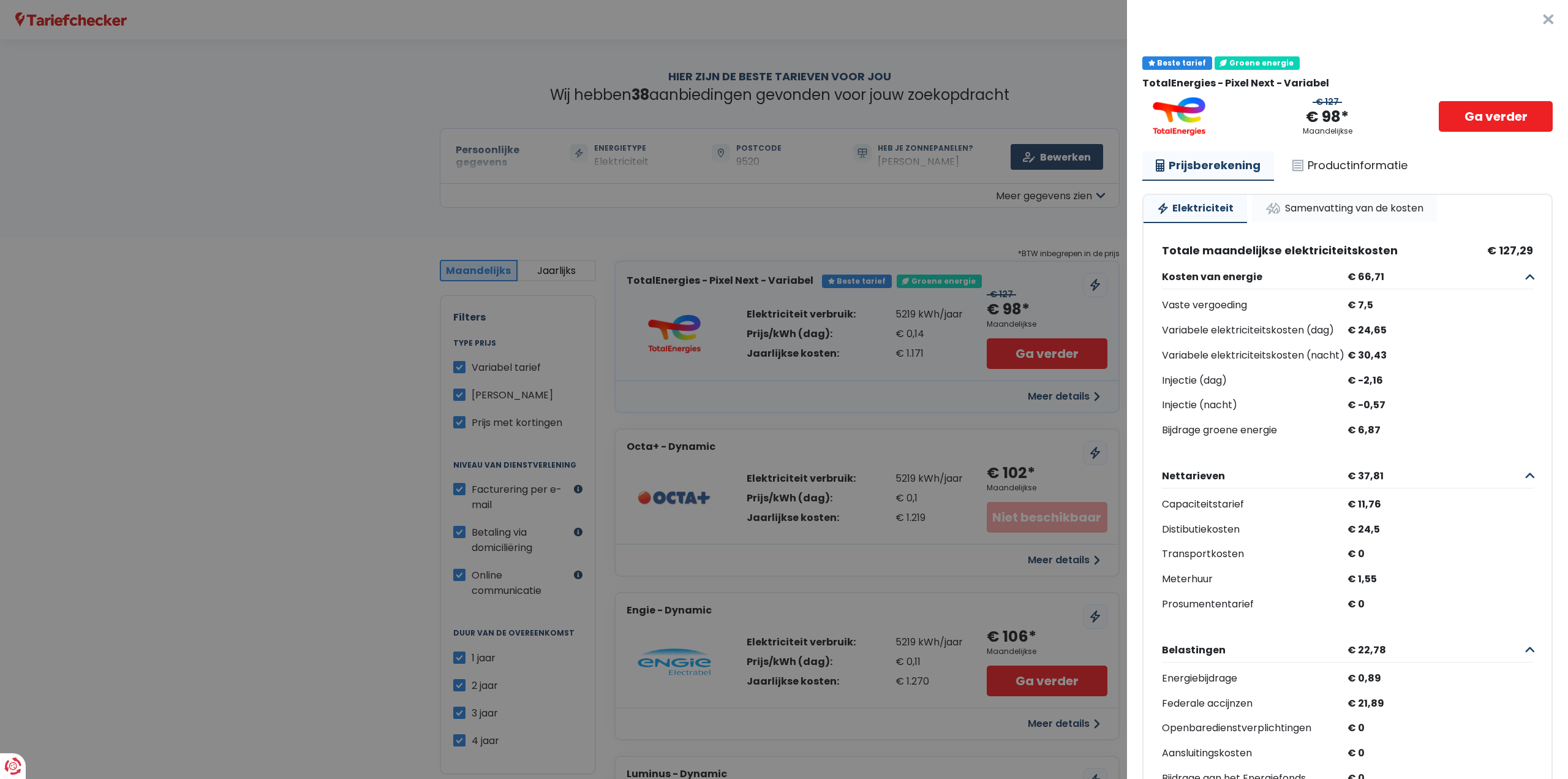
click at [1346, 206] on link "Samenvatting van de kosten" at bounding box center [1344, 208] width 185 height 27
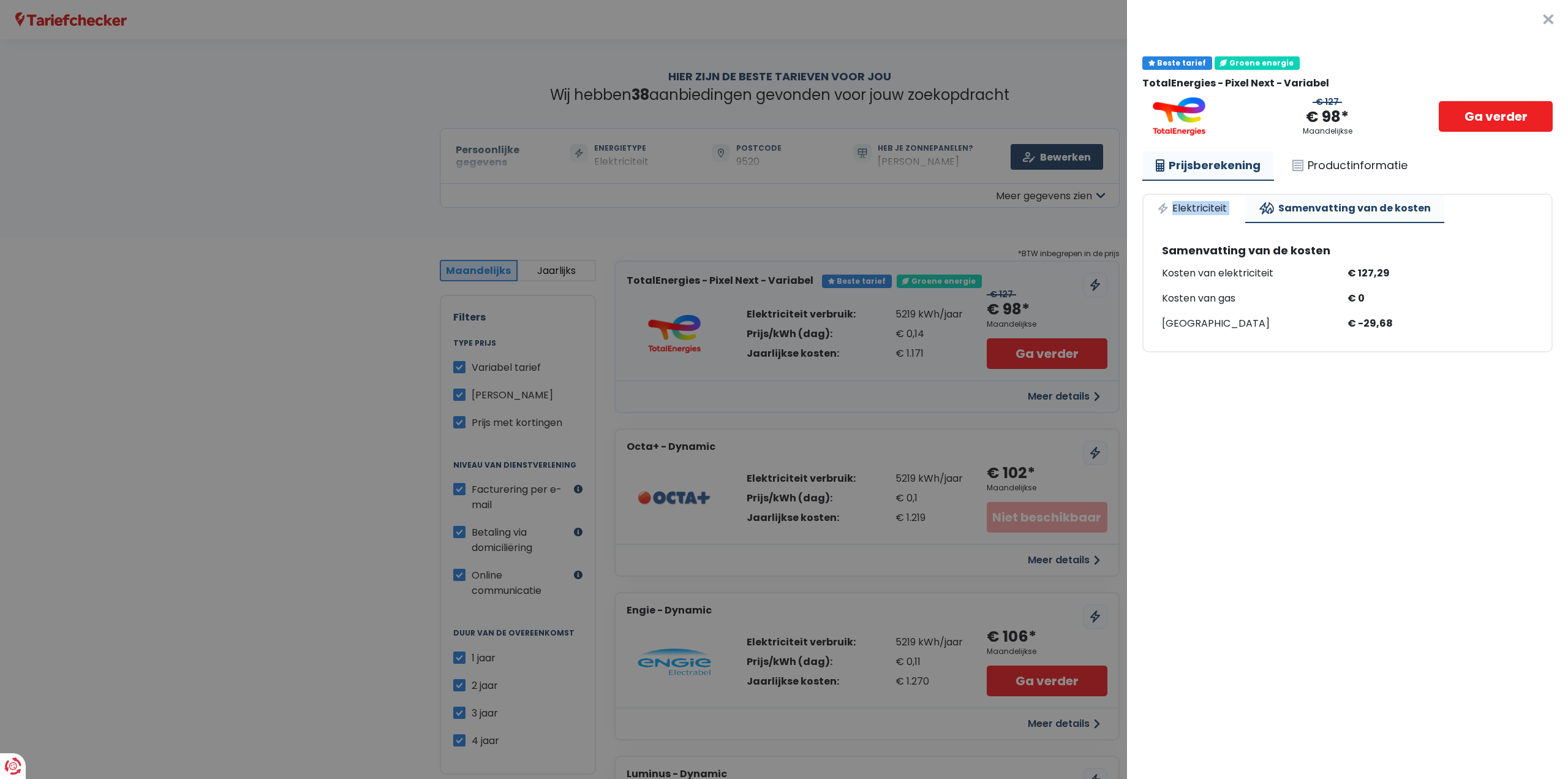
drag, startPoint x: 1239, startPoint y: 202, endPoint x: 1274, endPoint y: 199, distance: 35.1
click at [1240, 203] on ul "Elektriciteit Samenvatting van de kosten" at bounding box center [1347, 208] width 408 height 28
click at [1342, 182] on div "Prijsberekening Productinformatie Elektriciteit Samenvatting van de kosten Same…" at bounding box center [1347, 251] width 410 height 201
click at [1353, 165] on link "Productinformatie" at bounding box center [1350, 165] width 142 height 28
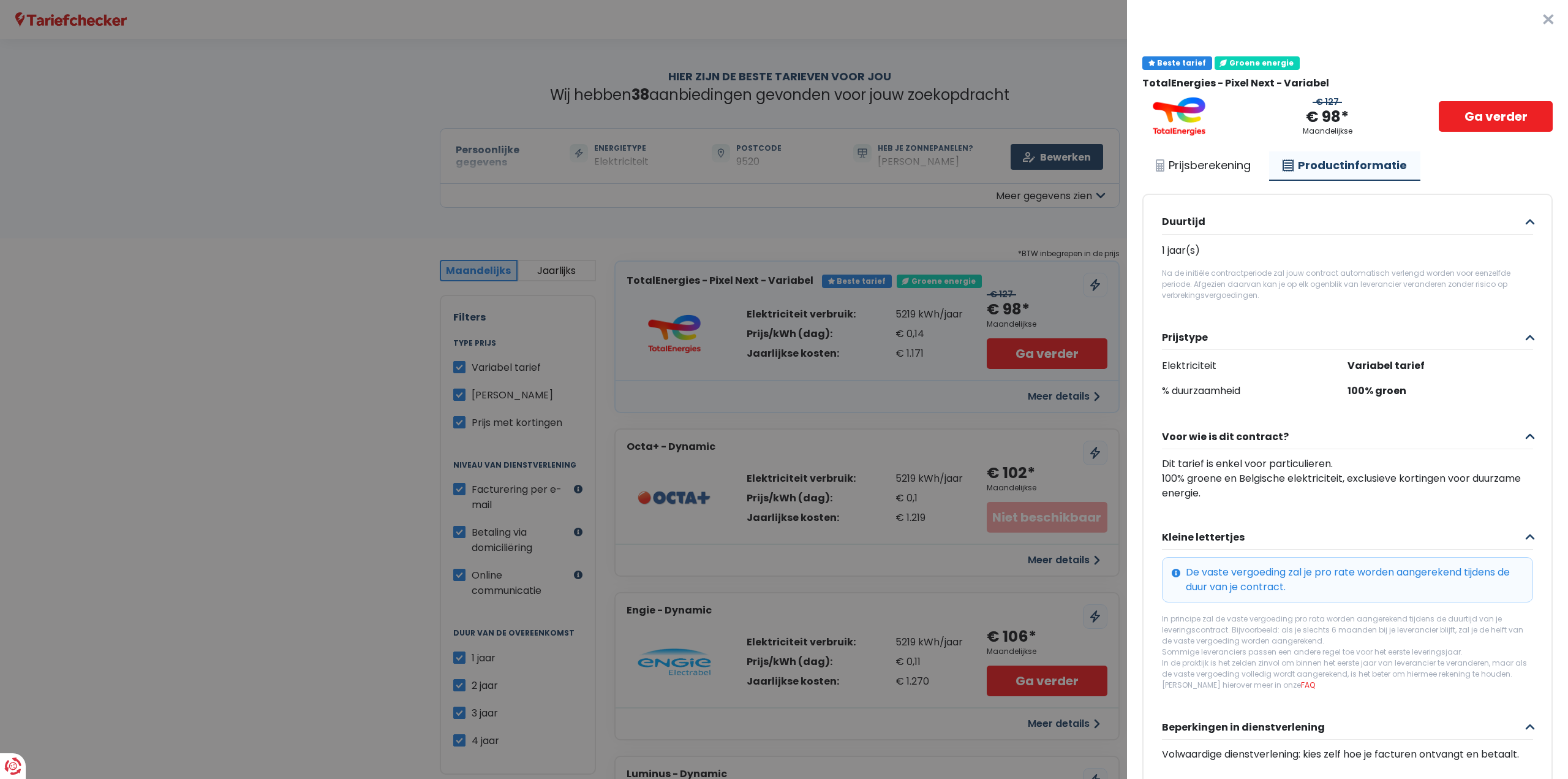
click at [1531, 21] on button "×" at bounding box center [1548, 19] width 39 height 39
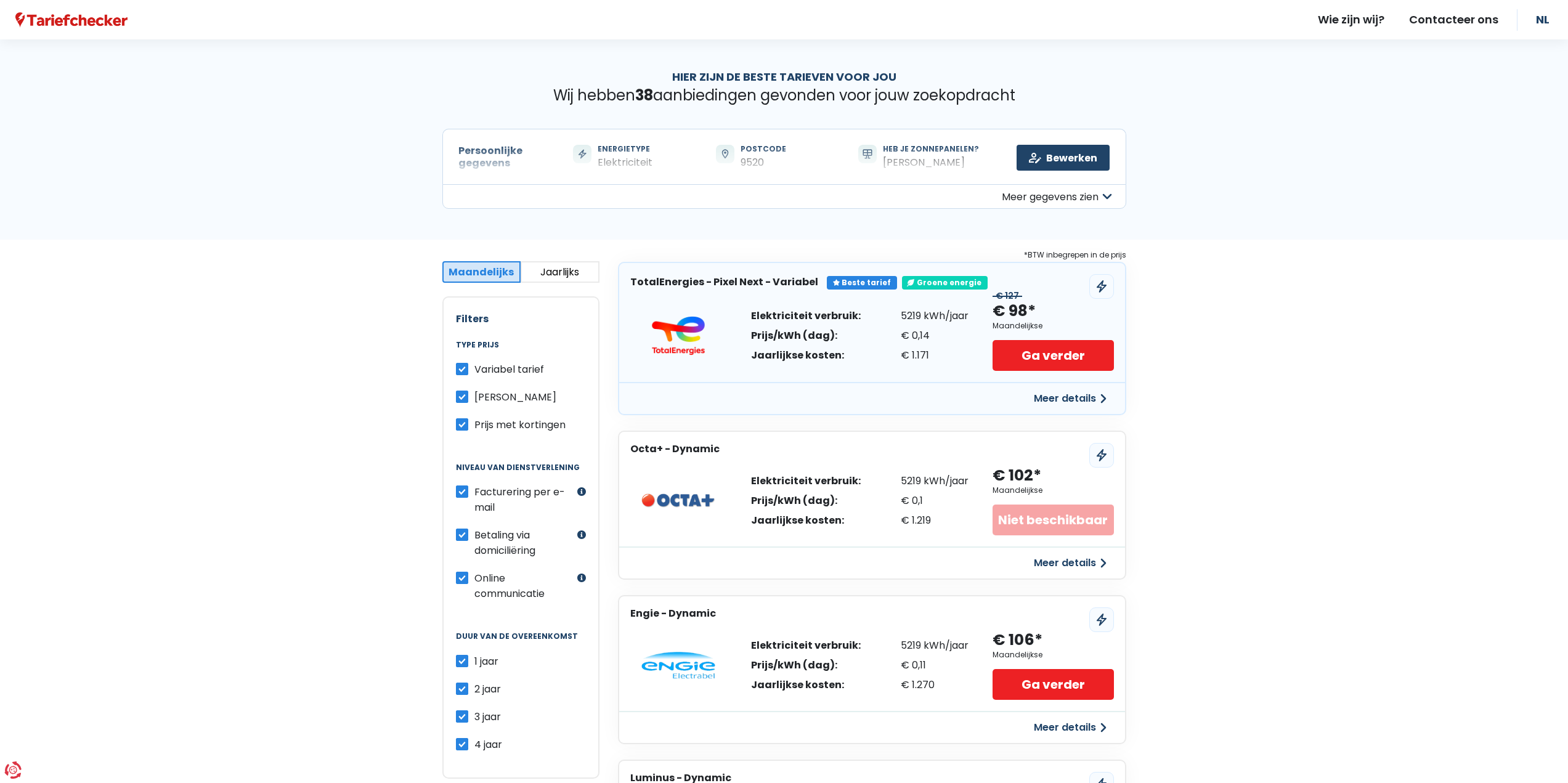
click at [1090, 196] on button "Meer gegevens zien" at bounding box center [784, 196] width 684 height 25
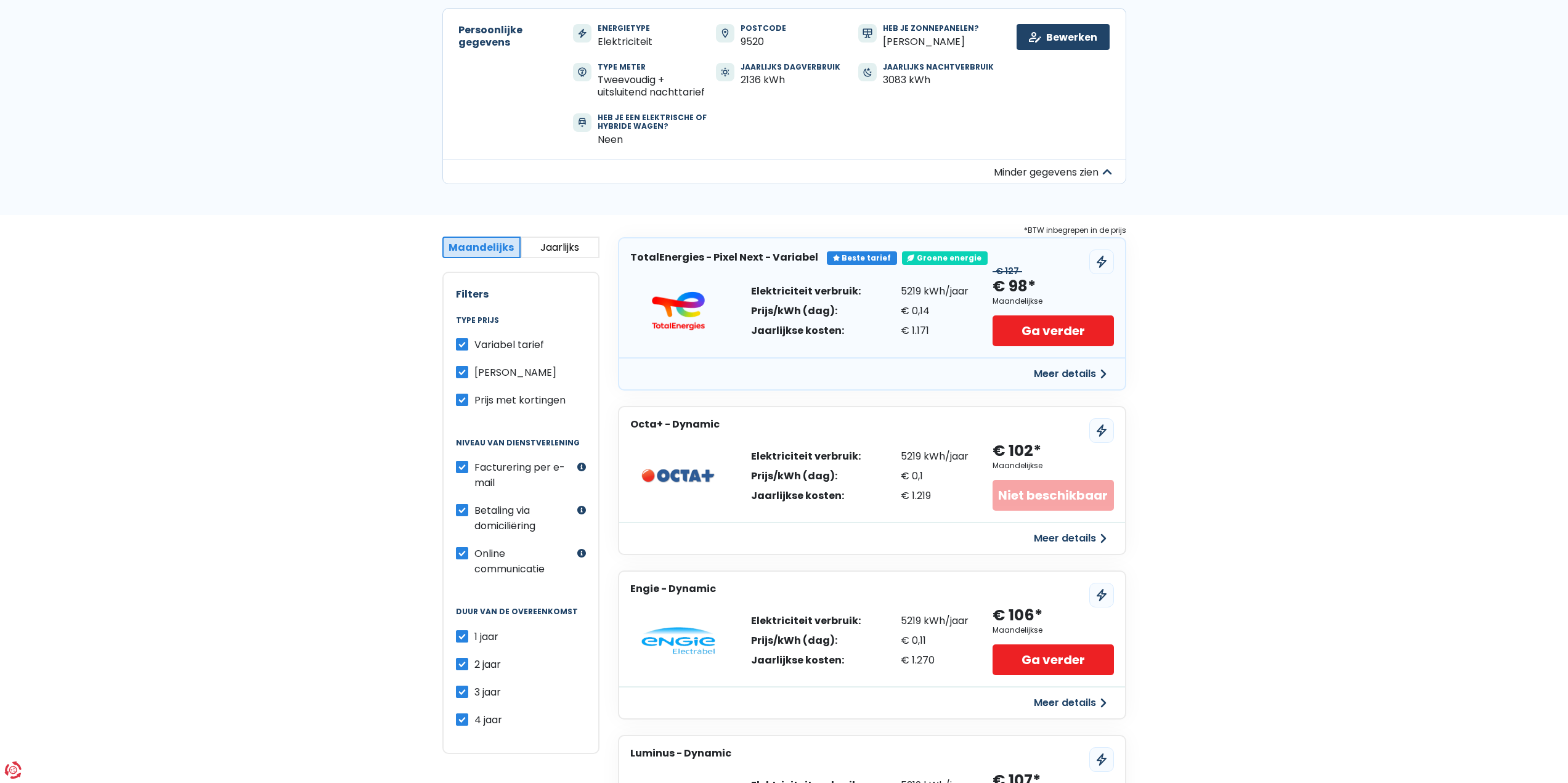
scroll to position [246, 0]
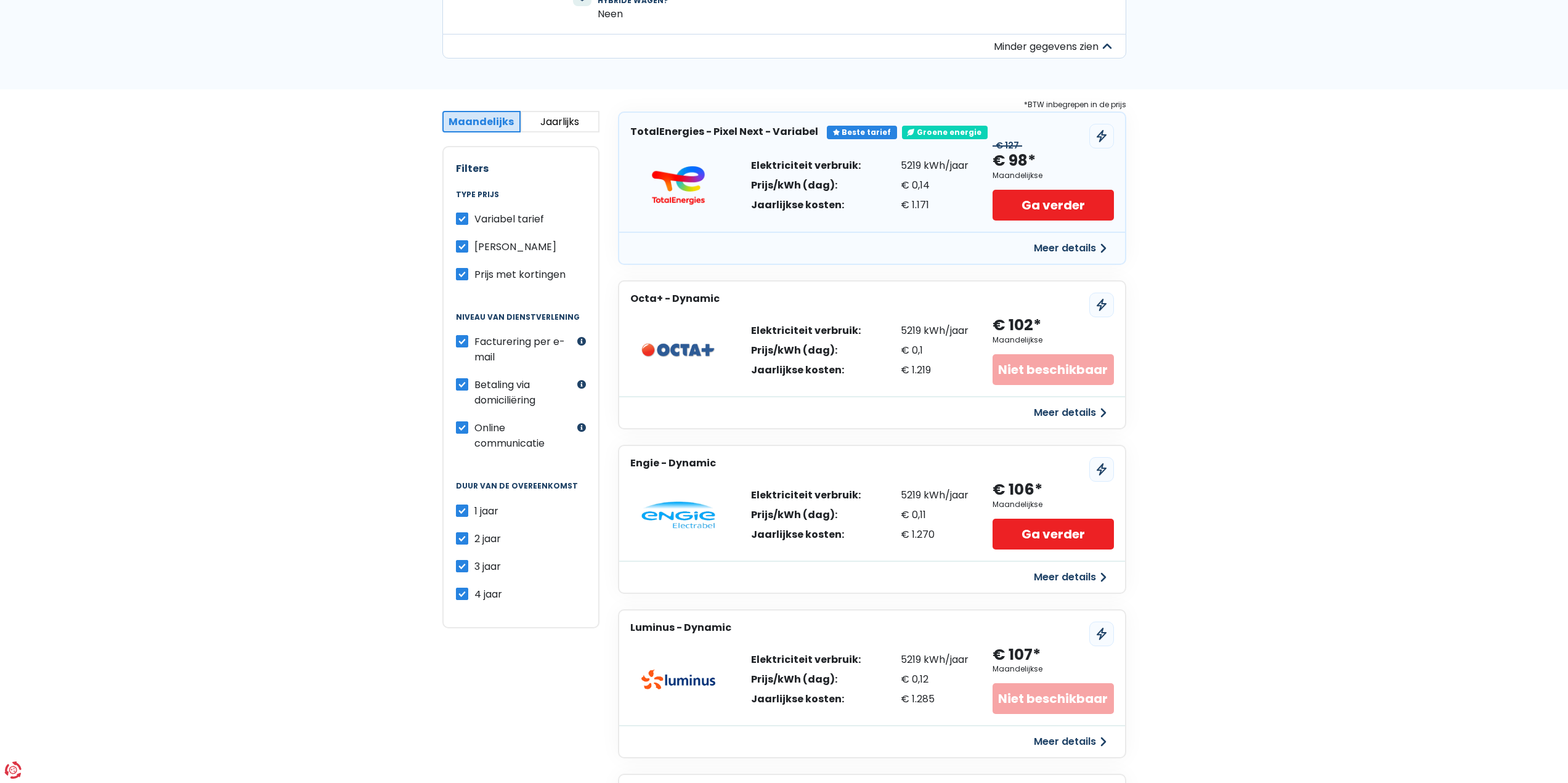
click at [1103, 578] on button "Meer details" at bounding box center [1070, 577] width 88 height 22
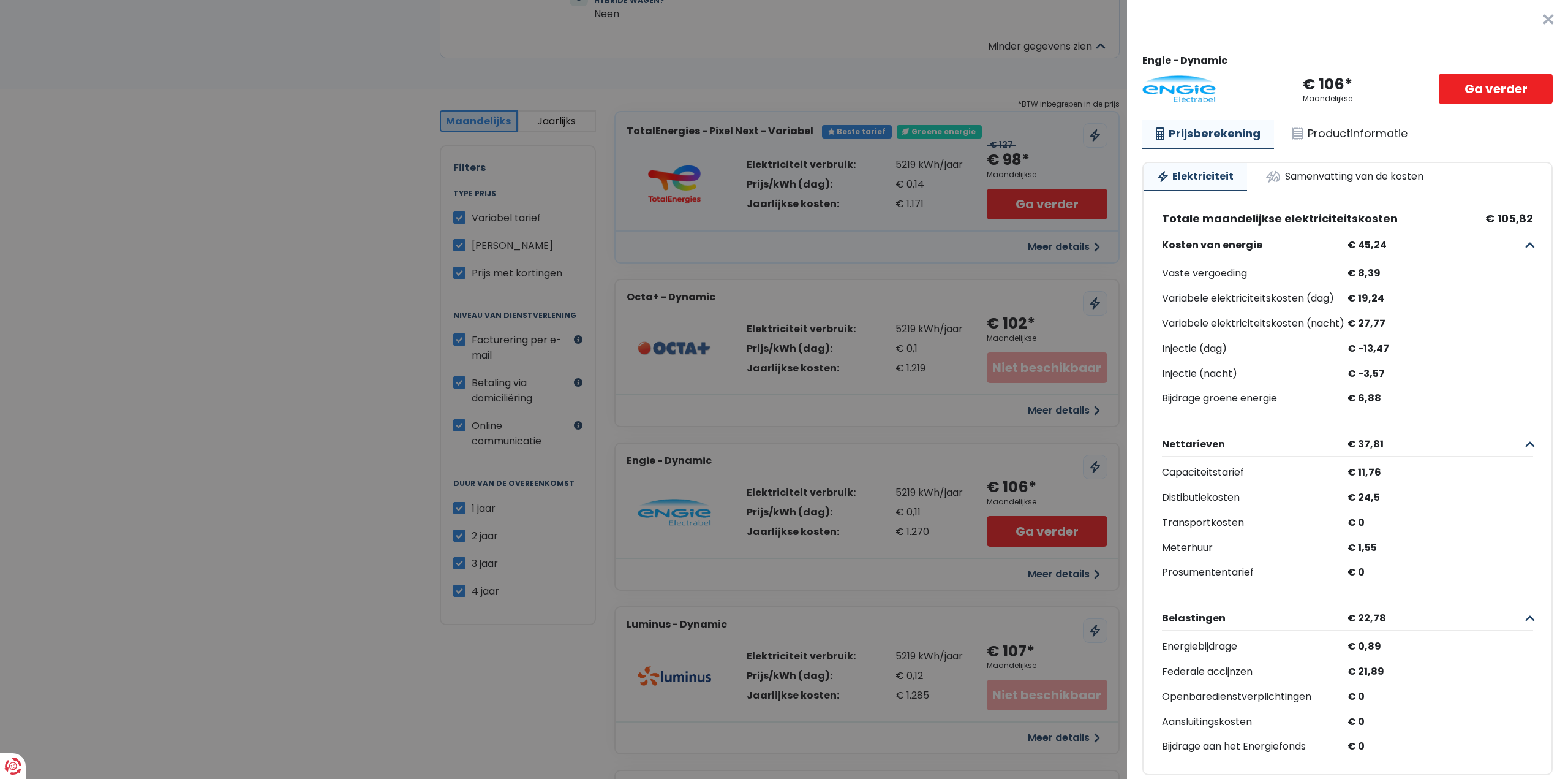
click at [213, 429] on Dynamic "Plus de détails - Engie × Engie - Dynamic € 106* Maandelijkse Ga verder Prijsbe…" at bounding box center [784, 389] width 1568 height 779
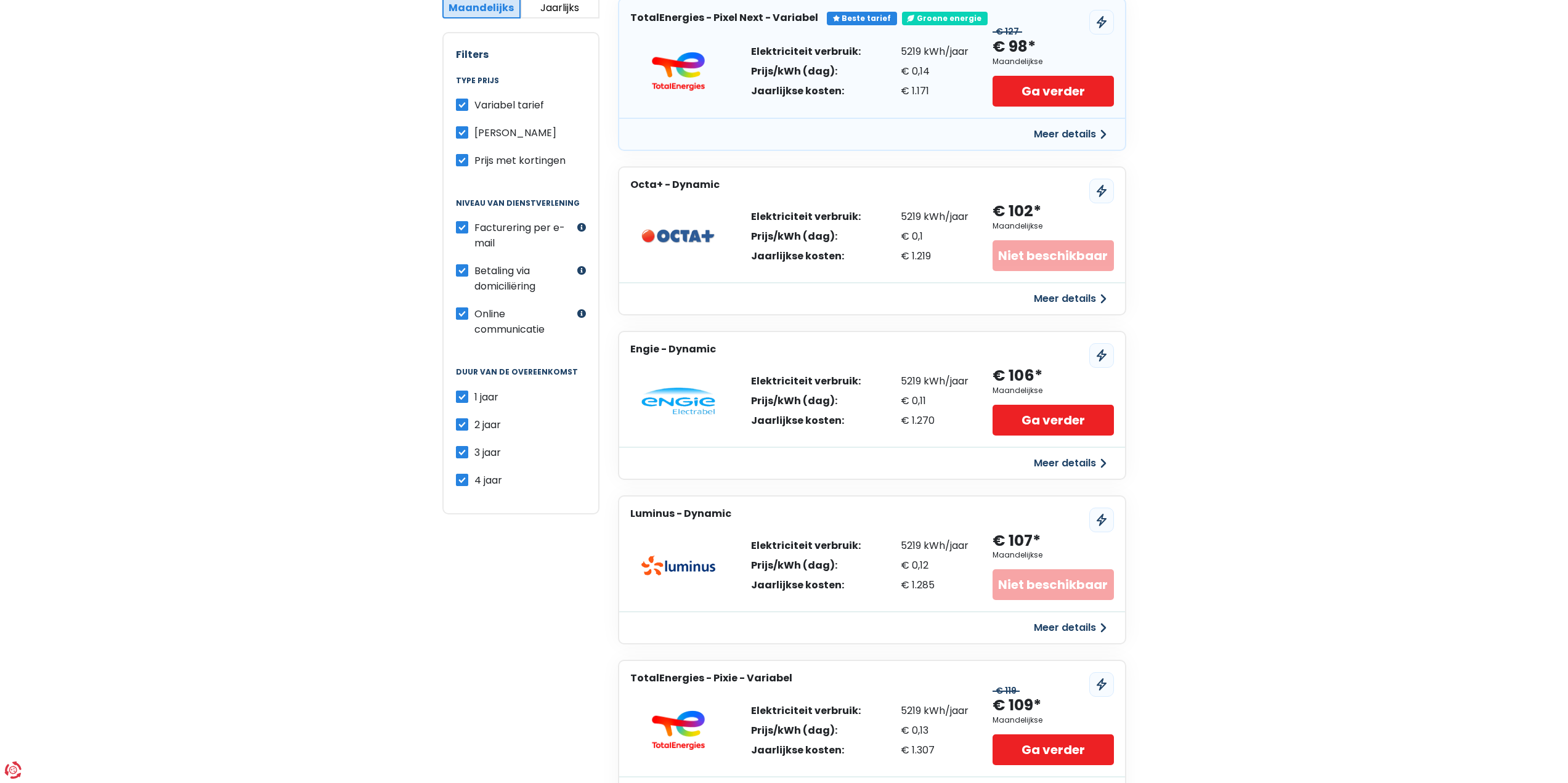
scroll to position [493, 0]
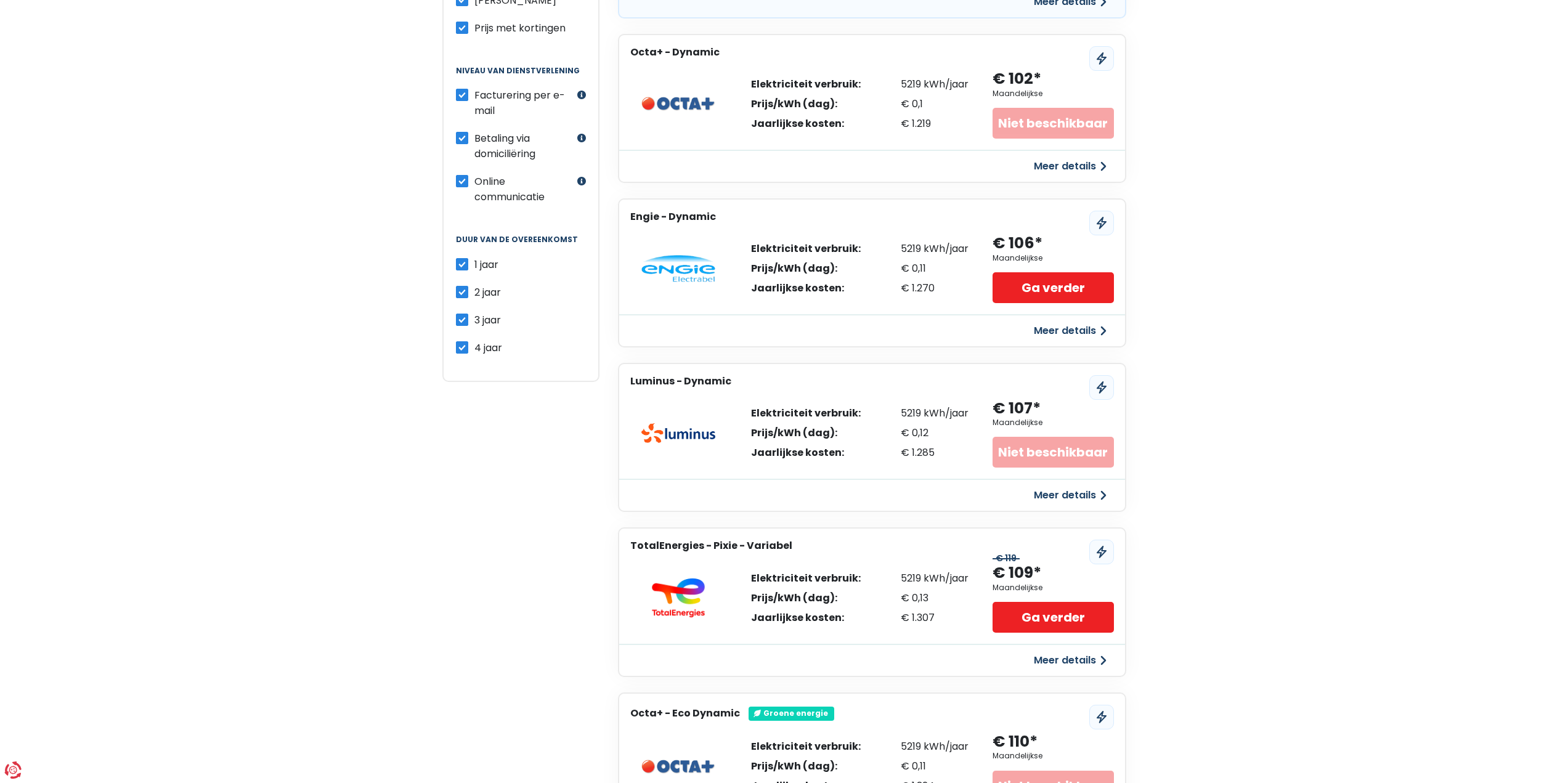
click at [1063, 450] on div "Niet beschikbaar" at bounding box center [1053, 452] width 121 height 31
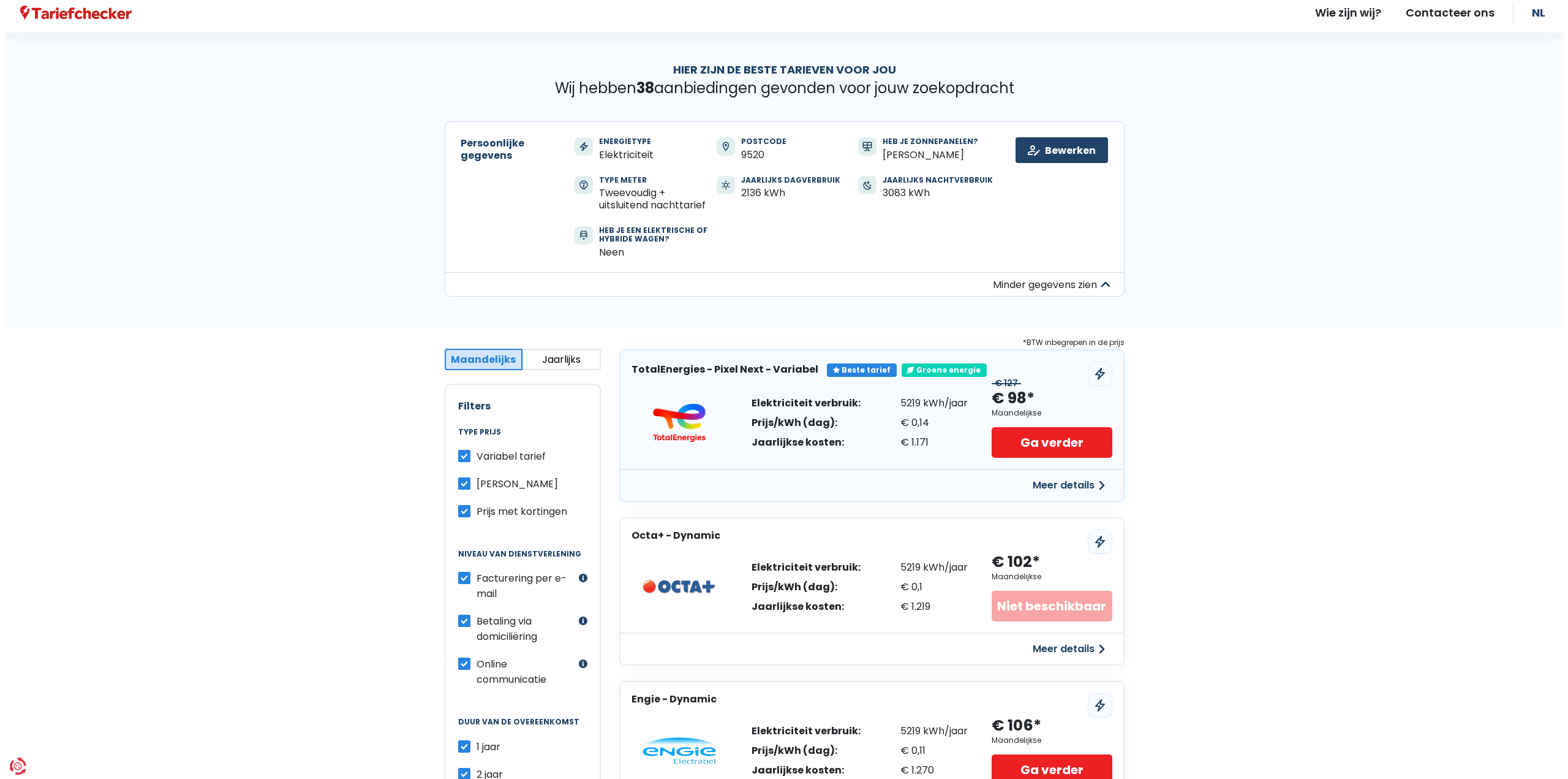
scroll to position [0, 0]
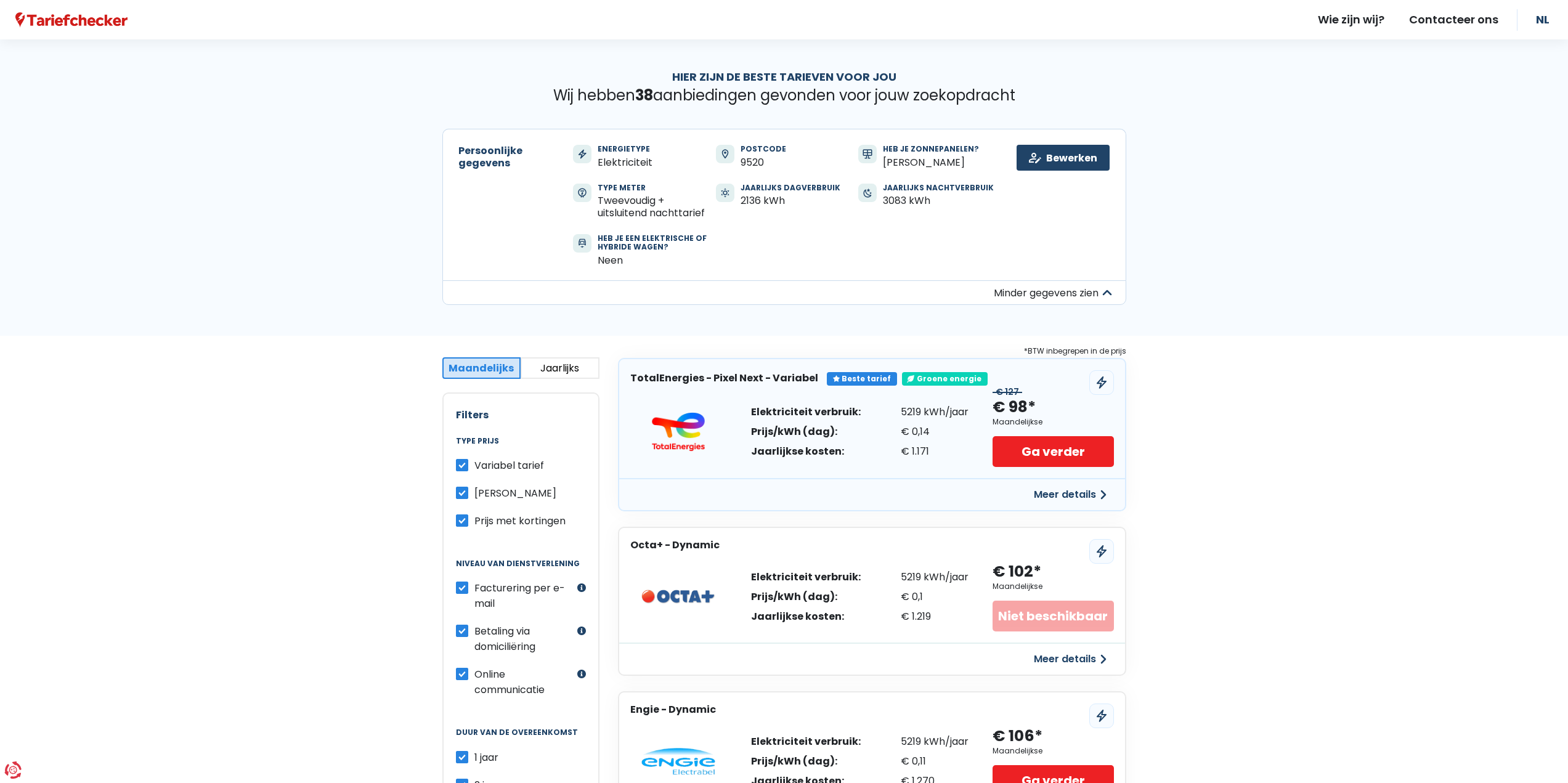
click at [1055, 480] on div "Meer details" at bounding box center [872, 494] width 506 height 32
click at [1059, 490] on button "Meer details" at bounding box center [1070, 494] width 88 height 22
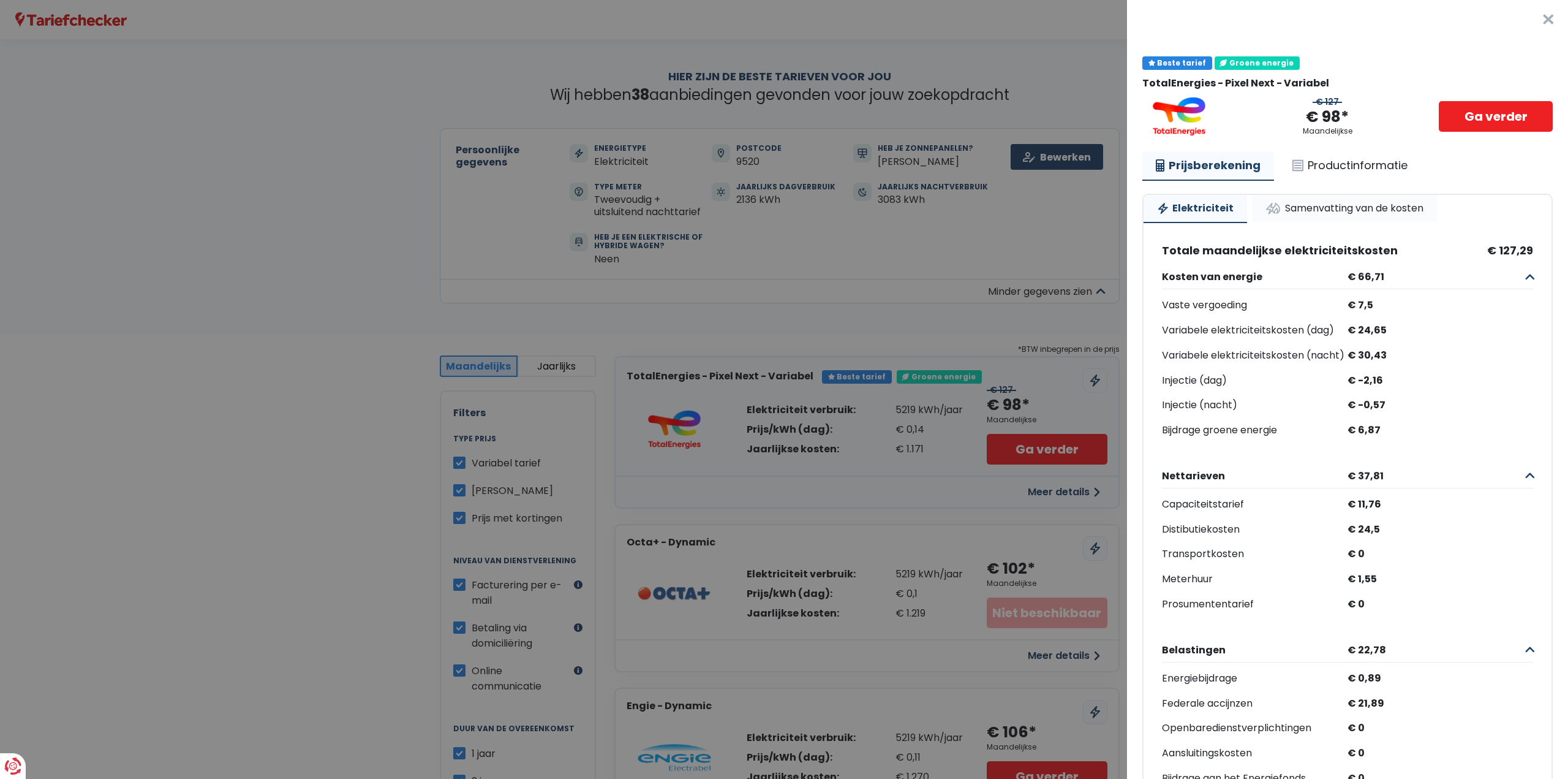
click at [1317, 210] on link "Samenvatting van de kosten" at bounding box center [1344, 208] width 185 height 27
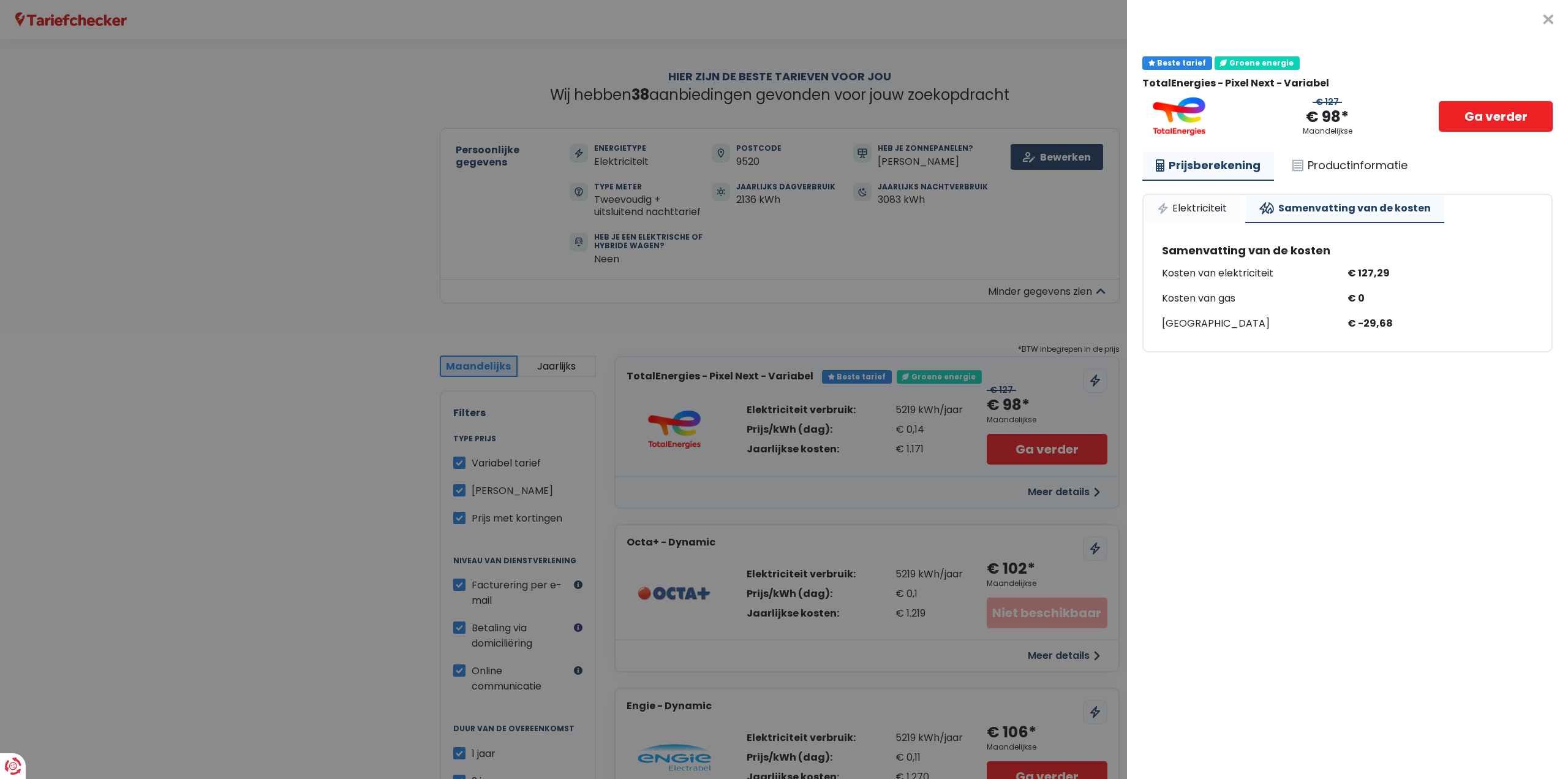
click at [1230, 206] on link "Elektriciteit" at bounding box center [1192, 208] width 97 height 27
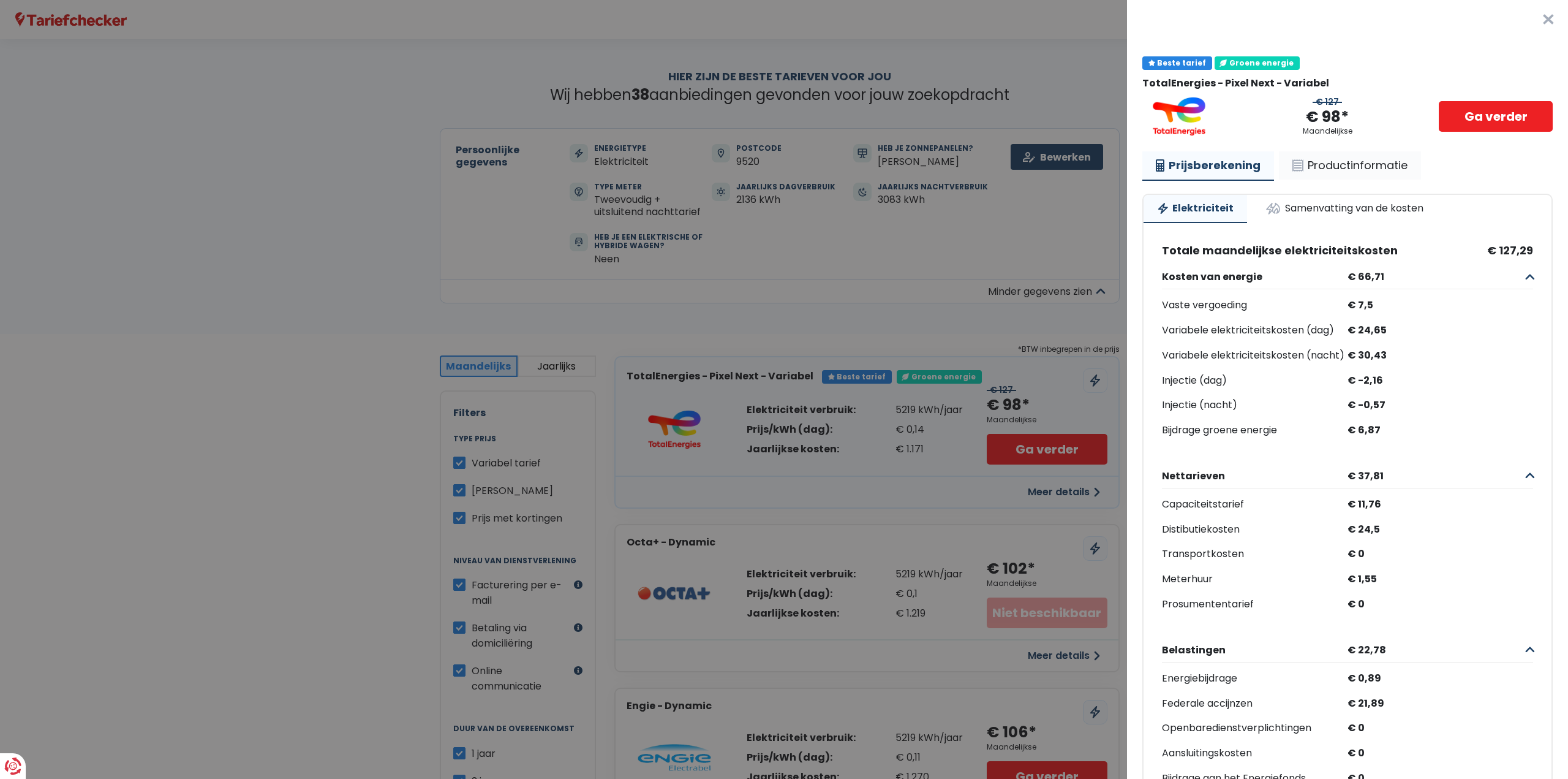
click at [1322, 168] on link "Productinformatie" at bounding box center [1350, 165] width 142 height 28
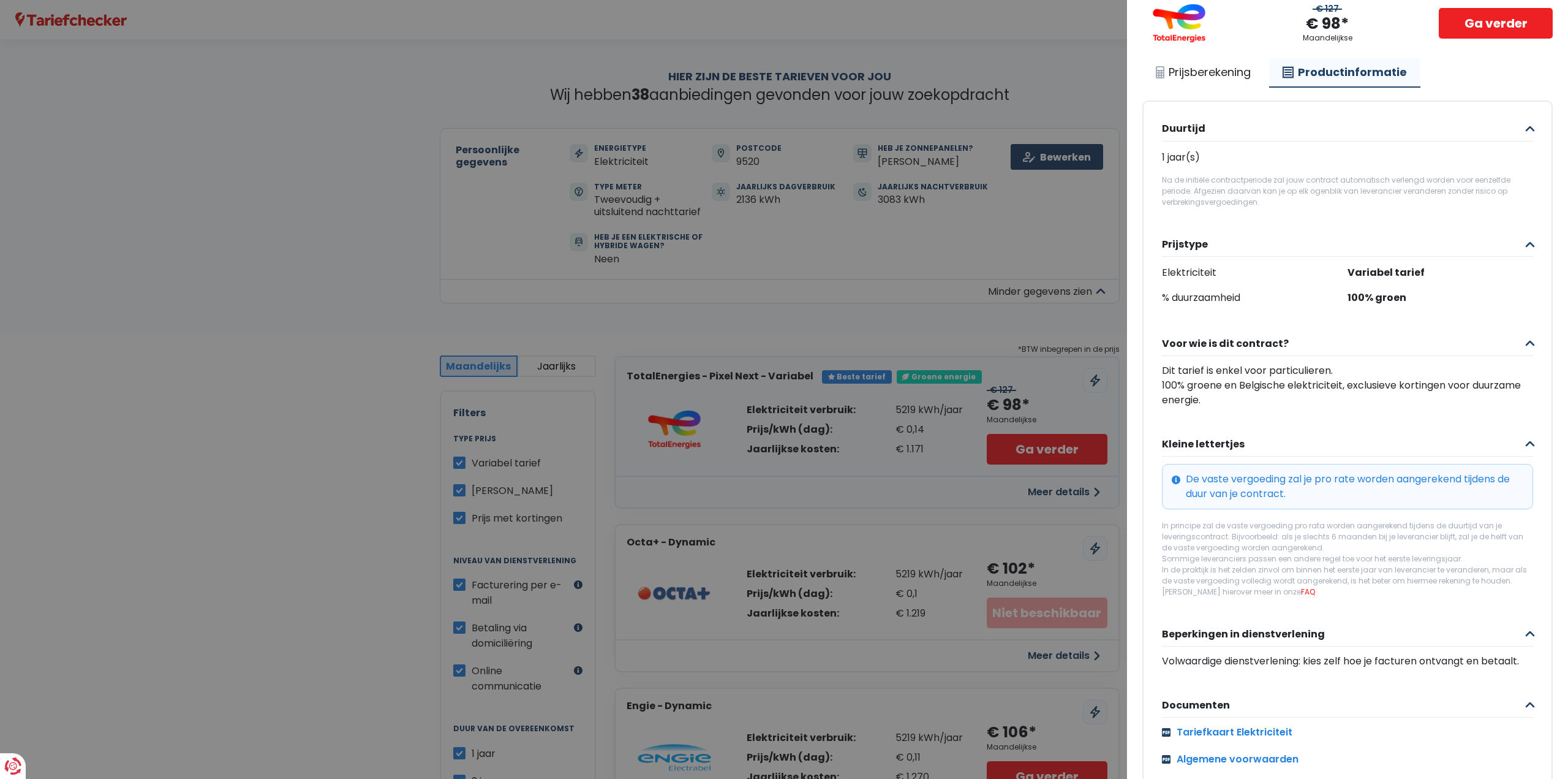
scroll to position [136, 0]
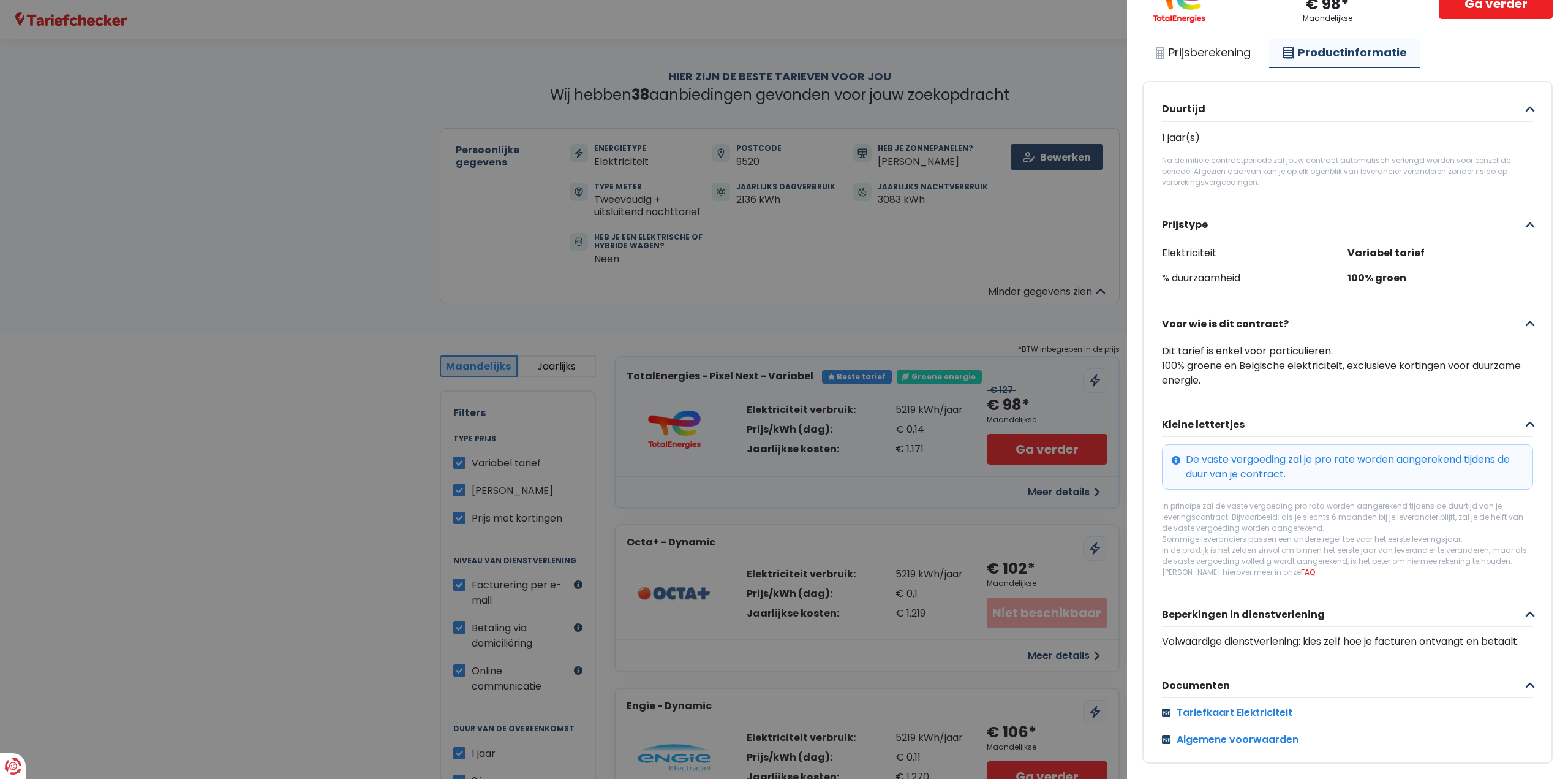
click at [1335, 454] on div "De vaste vergoeding zal je pro rate worden aangerekend tijdens de duur van je c…" at bounding box center [1347, 467] width 371 height 45
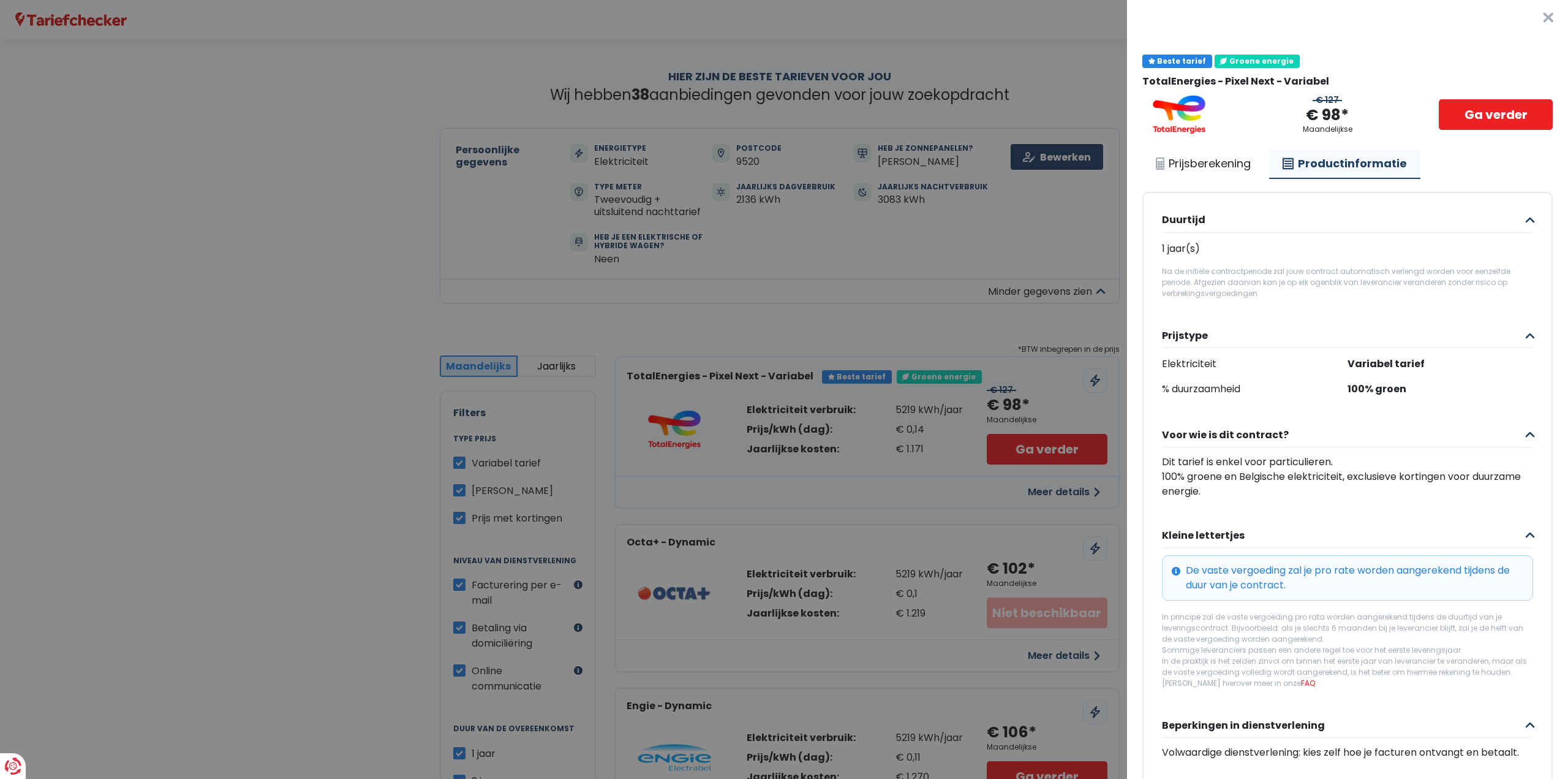
scroll to position [0, 0]
click at [1218, 157] on link "Prijsberekening" at bounding box center [1203, 165] width 122 height 28
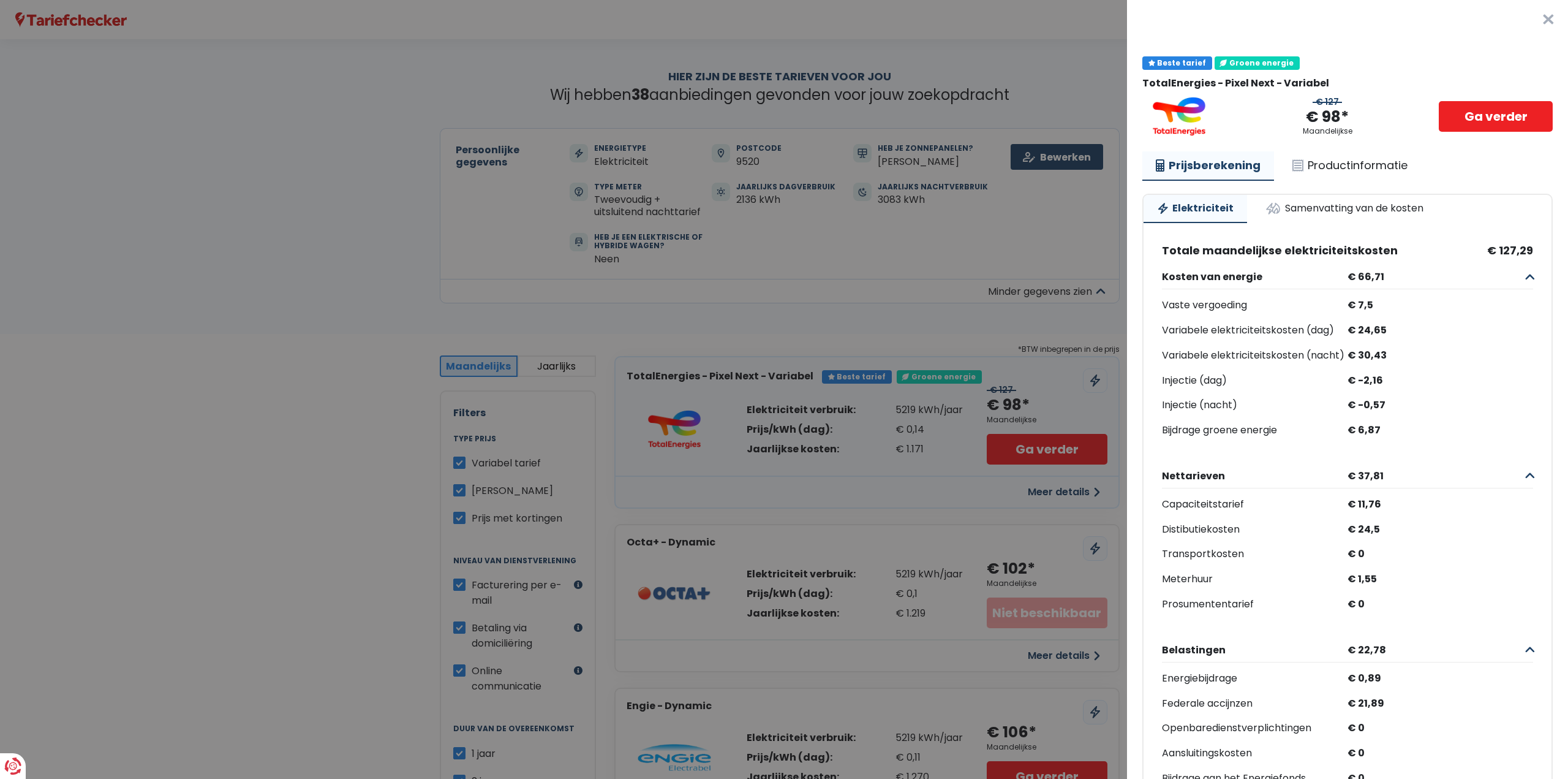
drag, startPoint x: 1349, startPoint y: 120, endPoint x: 1296, endPoint y: 120, distance: 53.0
click at [1297, 120] on div "€ 127 € 98* Maandelijkse Ga verder" at bounding box center [1347, 116] width 410 height 39
click at [1366, 127] on div "€ 127 € 98* Maandelijkse Ga verder" at bounding box center [1347, 116] width 410 height 39
click at [1330, 212] on link "Samenvatting van de kosten" at bounding box center [1344, 208] width 185 height 27
